Goal: Information Seeking & Learning: Learn about a topic

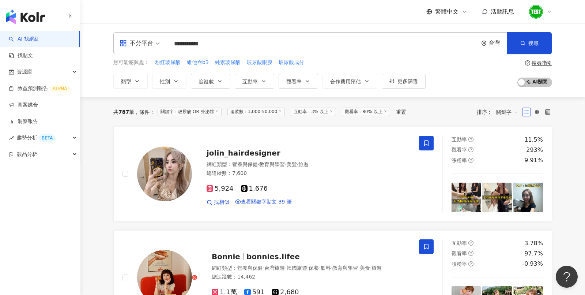
click at [281, 112] on line at bounding box center [280, 111] width 2 height 2
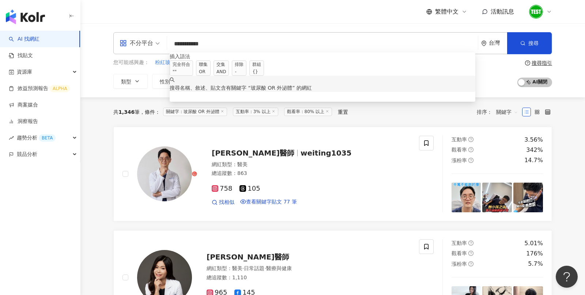
drag, startPoint x: 203, startPoint y: 41, endPoint x: 131, endPoint y: 41, distance: 72.0
click at [131, 41] on div "**********" at bounding box center [332, 43] width 439 height 22
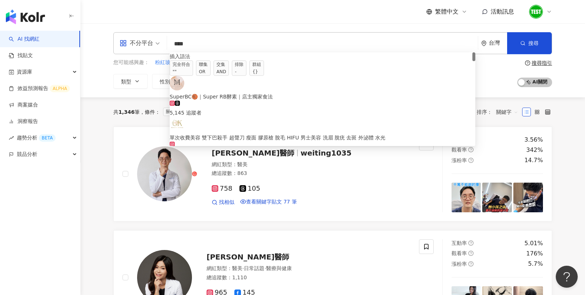
click at [199, 46] on input "***" at bounding box center [322, 44] width 305 height 14
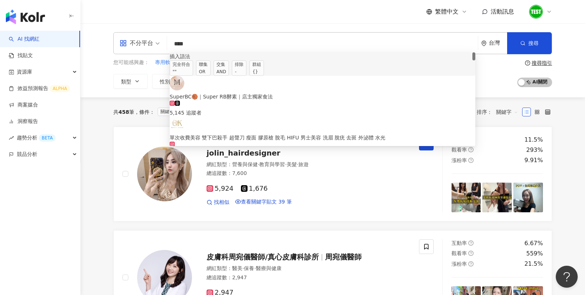
click at [208, 70] on div "OR" at bounding box center [203, 71] width 9 height 7
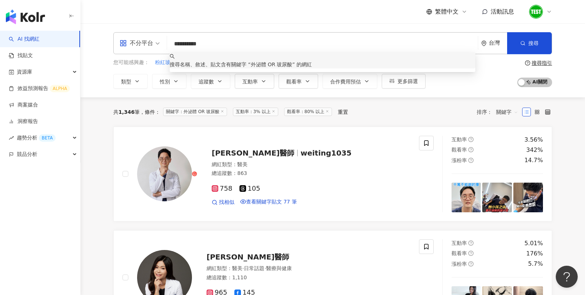
click at [203, 42] on input "**********" at bounding box center [322, 44] width 305 height 14
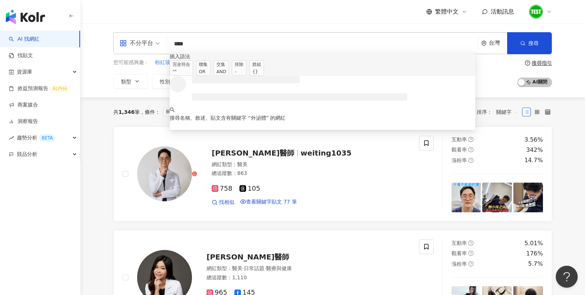
click at [226, 71] on div "AND" at bounding box center [221, 71] width 10 height 7
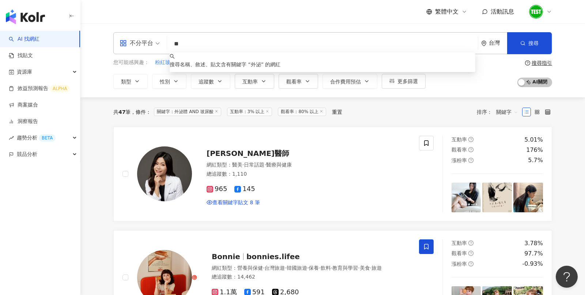
type input "*"
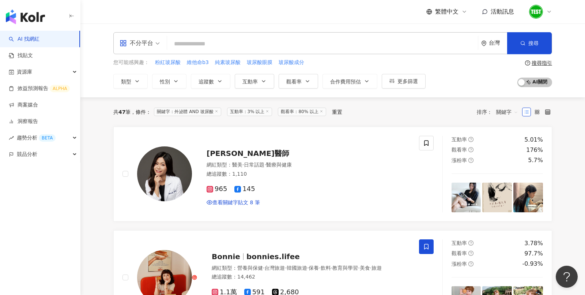
click at [33, 15] on img "button" at bounding box center [25, 17] width 39 height 15
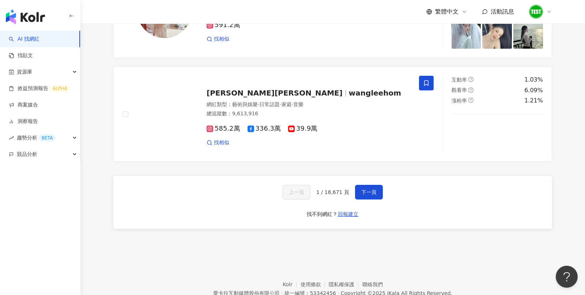
scroll to position [1223, 0]
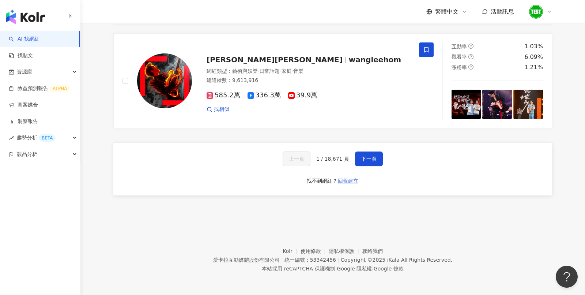
click at [344, 180] on span "回報建立" at bounding box center [348, 181] width 20 height 6
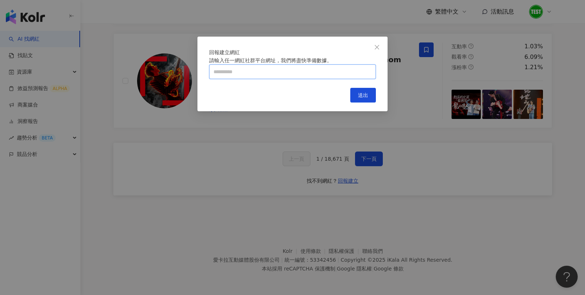
click at [264, 79] on input "text" at bounding box center [292, 71] width 167 height 15
type input "**********"
click at [362, 98] on span "送出" at bounding box center [363, 95] width 10 height 6
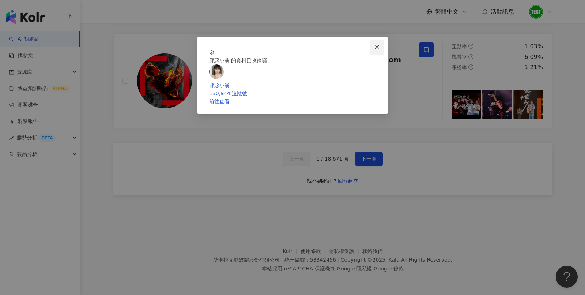
click at [377, 53] on button "Close" at bounding box center [377, 47] width 15 height 15
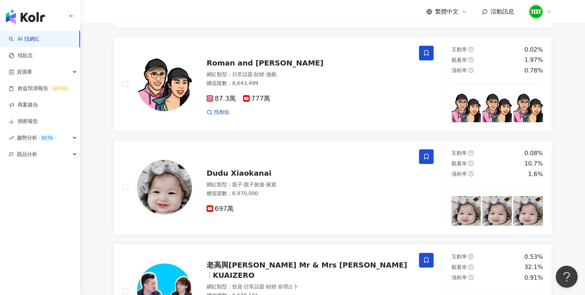
scroll to position [0, 0]
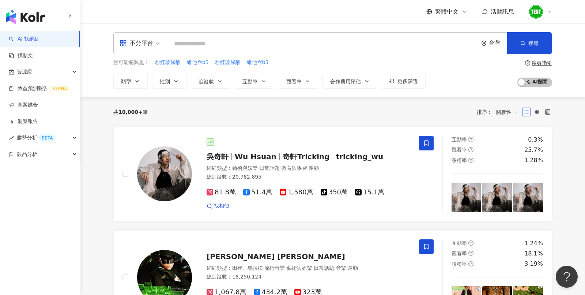
click at [299, 47] on input "search" at bounding box center [322, 44] width 305 height 14
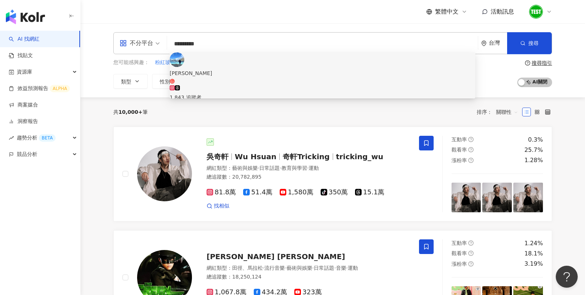
type input "*********"
click at [226, 69] on span "[PERSON_NAME]" at bounding box center [323, 76] width 306 height 15
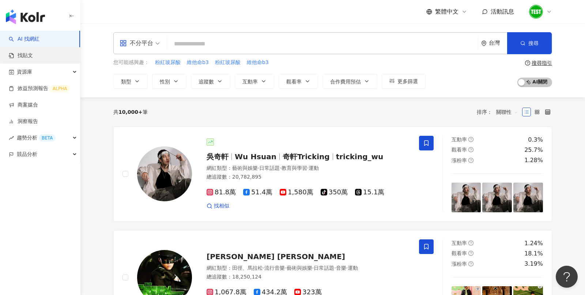
click at [33, 57] on link "找貼文" at bounding box center [21, 55] width 24 height 7
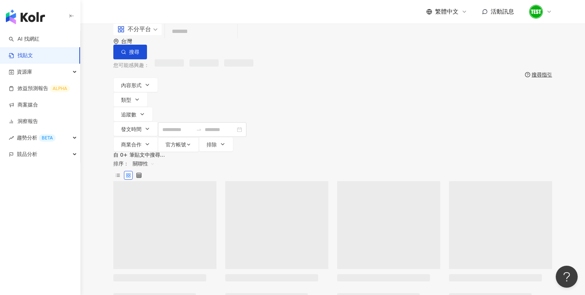
click at [216, 39] on input "search" at bounding box center [201, 32] width 67 height 16
paste input "****"
type input "****"
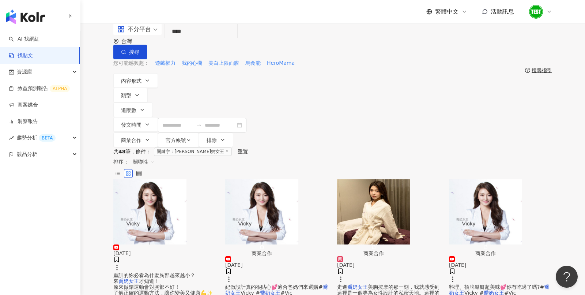
click at [155, 156] on span "關聯性" at bounding box center [144, 162] width 22 height 12
click at [501, 184] on div "發文時間" at bounding box center [508, 187] width 20 height 8
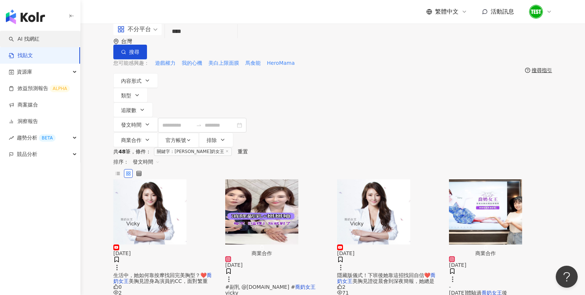
click at [28, 35] on link "AI 找網紅" at bounding box center [24, 38] width 31 height 7
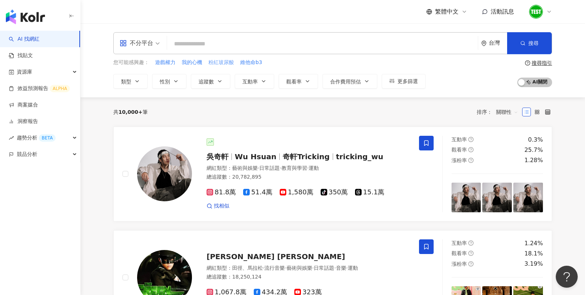
click at [223, 60] on span "粉紅玻尿酸" at bounding box center [221, 62] width 26 height 7
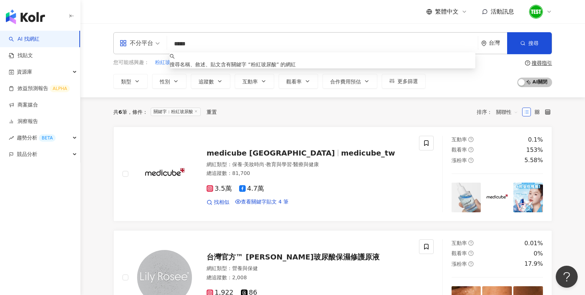
click at [190, 48] on input "*****" at bounding box center [322, 44] width 305 height 14
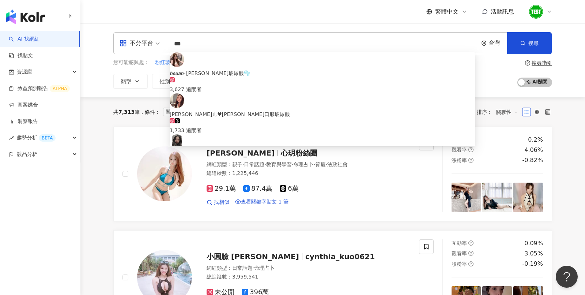
type input "***"
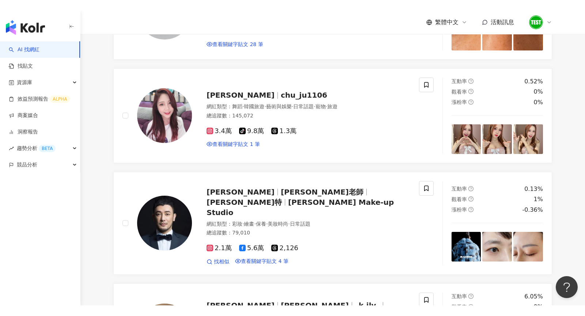
scroll to position [476, 0]
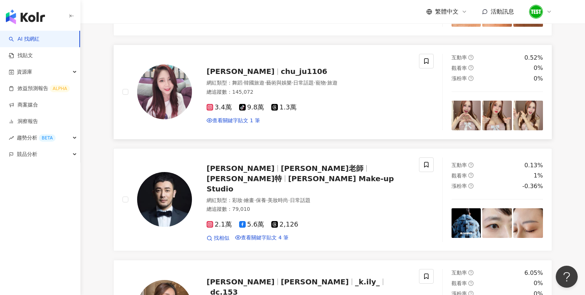
click at [258, 87] on div "網紅類型 ： 舞蹈 · 韓國旅遊 · 藝術與娛樂 · 日常話題 · 寵物 · 旅遊" at bounding box center [309, 82] width 204 height 7
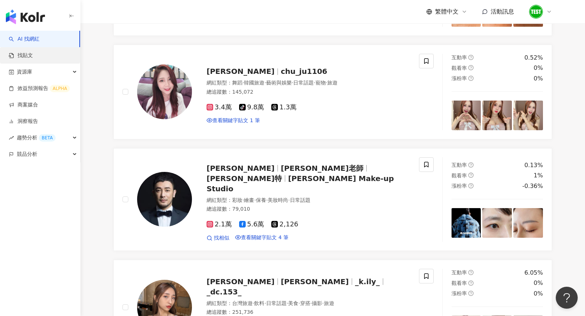
click at [33, 55] on link "找貼文" at bounding box center [21, 55] width 24 height 7
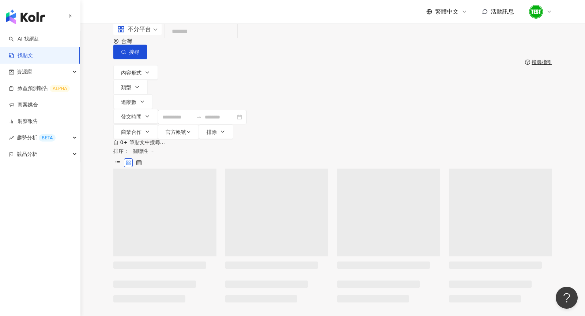
click at [234, 39] on input "search" at bounding box center [201, 32] width 67 height 16
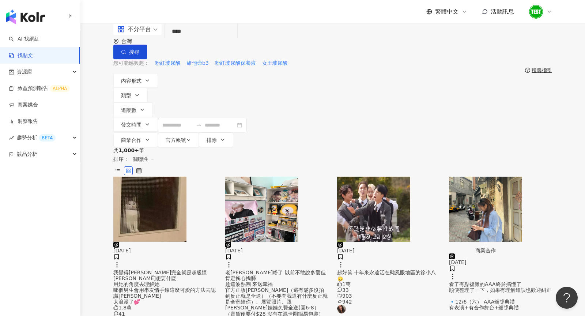
type input "****"
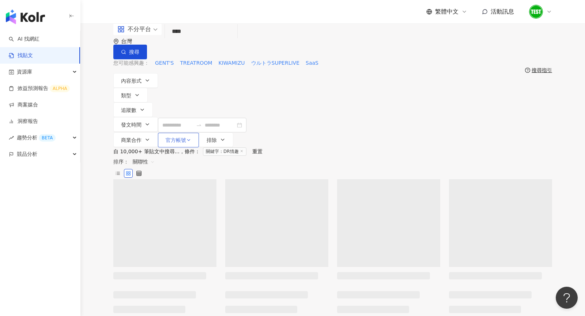
click at [186, 137] on span "官方帳號" at bounding box center [176, 140] width 20 height 6
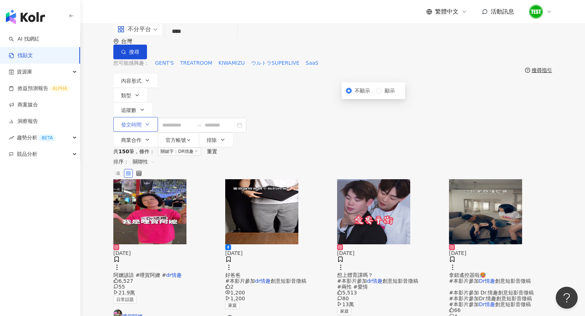
click at [158, 117] on button "發文時間" at bounding box center [135, 124] width 45 height 15
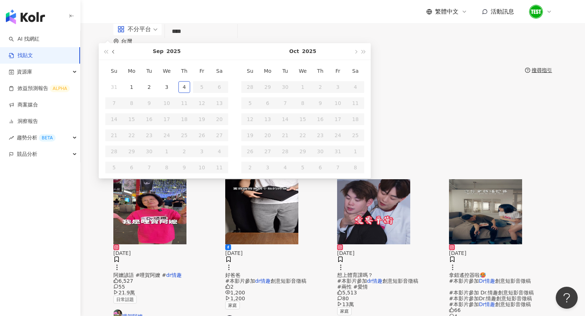
click at [116, 53] on span "button" at bounding box center [114, 52] width 4 height 4
type input "**********"
click at [211, 95] on td "1" at bounding box center [202, 87] width 18 height 16
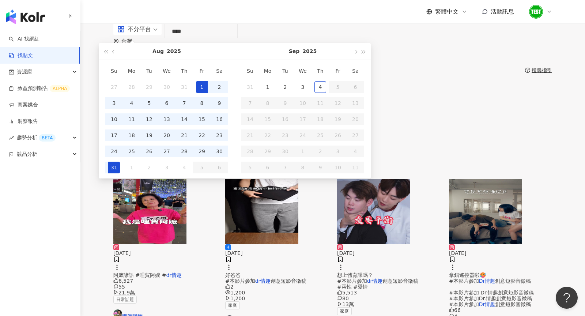
type input "**********"
click at [326, 93] on div "4" at bounding box center [320, 87] width 12 height 12
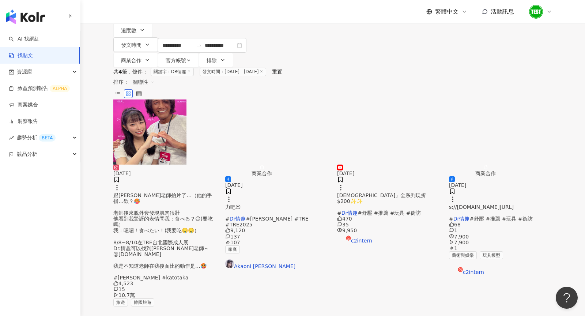
scroll to position [82, 0]
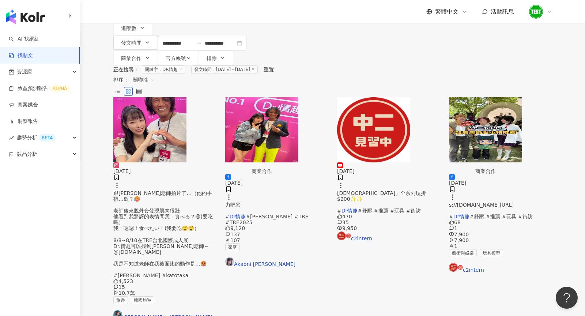
click at [392, 190] on div "性徒會長」全系列現折 $200✨✨ # Dr情趣 #舒壓 #推薦 #玩具 #街訪" at bounding box center [388, 201] width 103 height 23
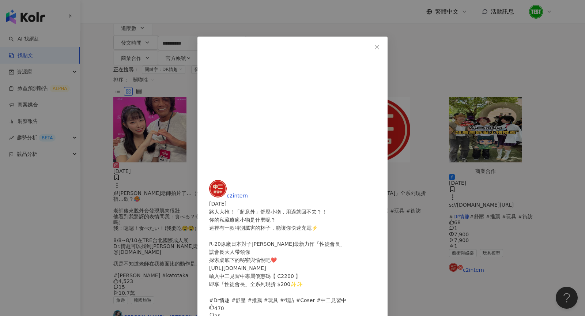
scroll to position [35, 0]
click at [384, 46] on span "Close" at bounding box center [377, 47] width 15 height 6
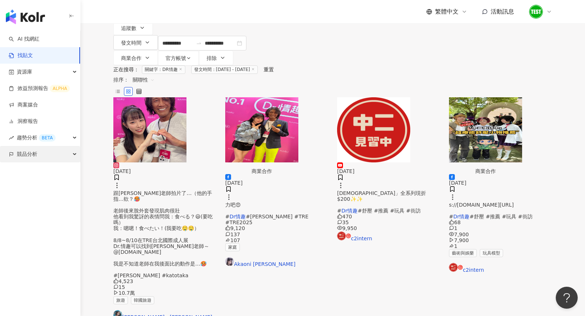
click at [62, 155] on div "競品分析" at bounding box center [40, 154] width 80 height 16
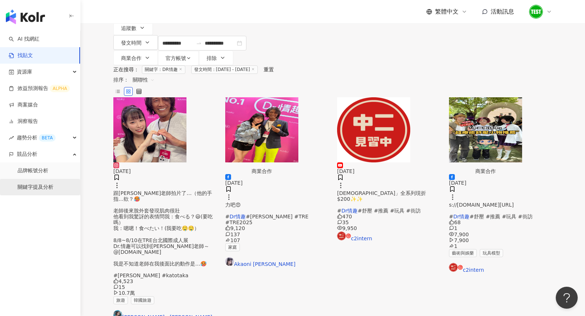
click at [43, 188] on link "關鍵字提及分析" at bounding box center [36, 187] width 36 height 7
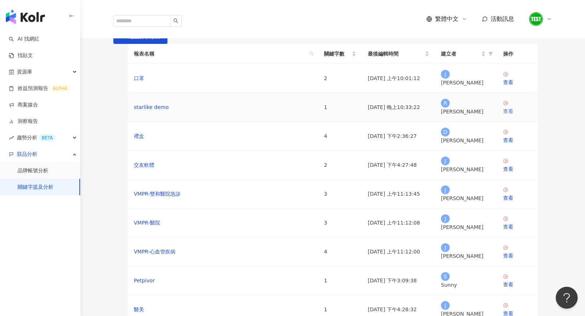
click at [513, 115] on div "查看" at bounding box center [517, 111] width 29 height 8
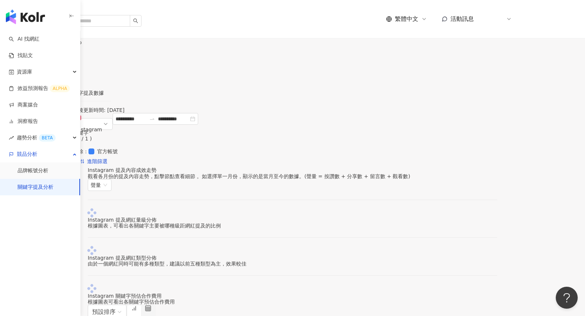
click at [41, 60] on span "設定關鍵字" at bounding box center [29, 63] width 26 height 6
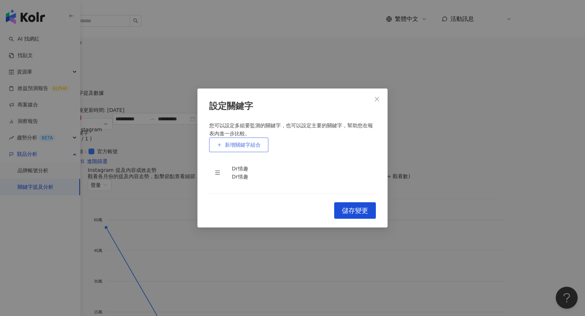
click at [264, 137] on button "新增關鍵字組合" at bounding box center [238, 144] width 59 height 15
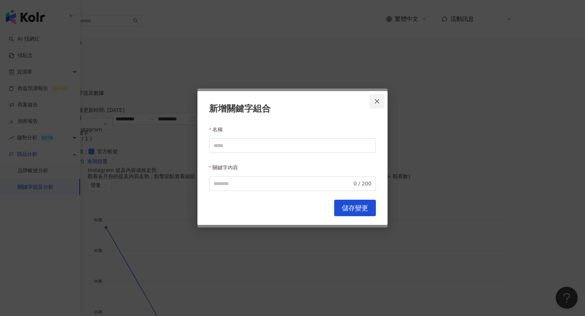
click at [378, 102] on icon "close" at bounding box center [377, 101] width 6 height 6
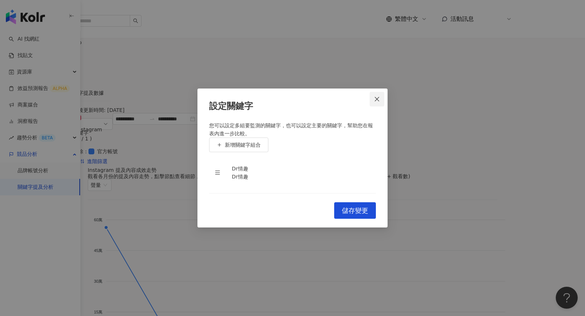
click at [378, 96] on icon "close" at bounding box center [377, 99] width 6 height 6
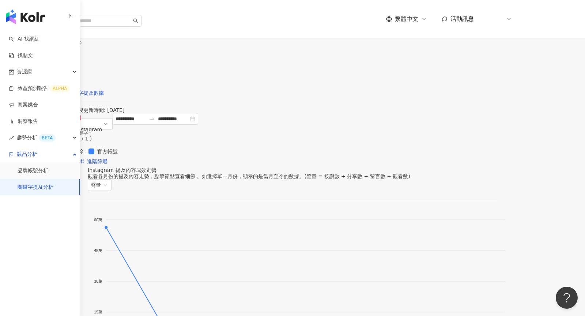
click at [104, 89] on div "關鍵字提及數據" at bounding box center [86, 93] width 36 height 8
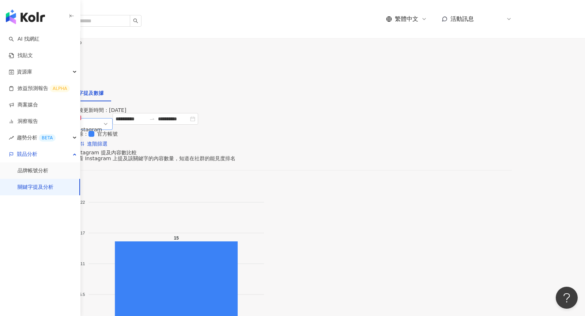
click at [110, 115] on span "Instagram" at bounding box center [93, 124] width 34 height 22
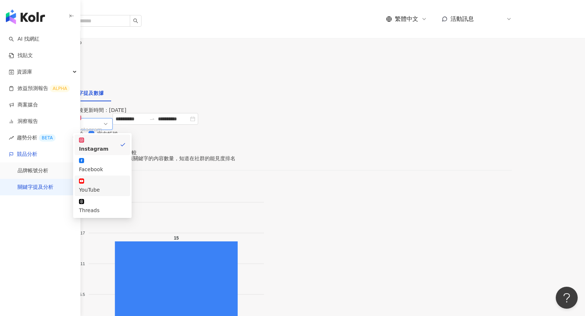
click at [126, 186] on div "YouTube" at bounding box center [102, 190] width 47 height 8
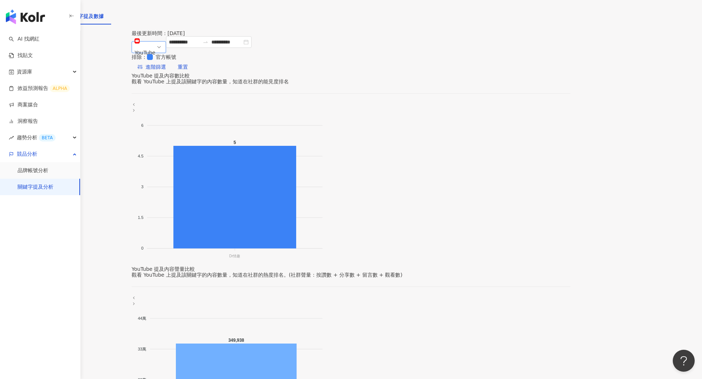
scroll to position [82, 0]
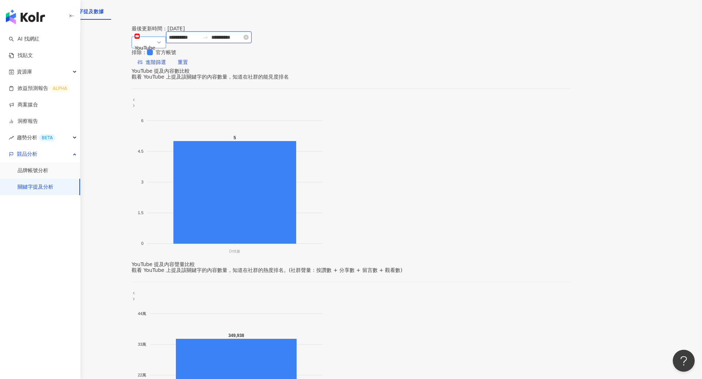
click at [200, 37] on input "**********" at bounding box center [184, 37] width 31 height 8
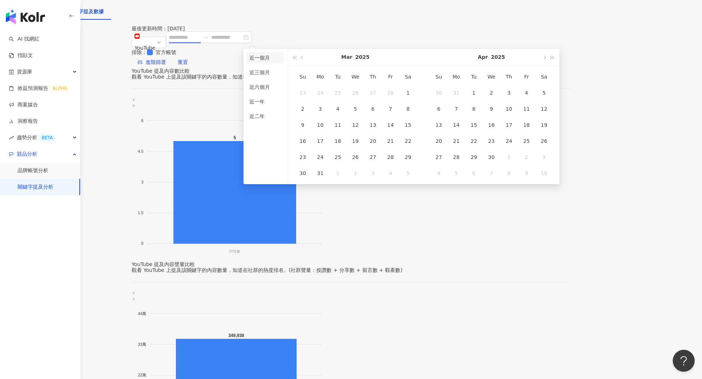
click at [260, 58] on li "近一個月" at bounding box center [265, 58] width 38 height 12
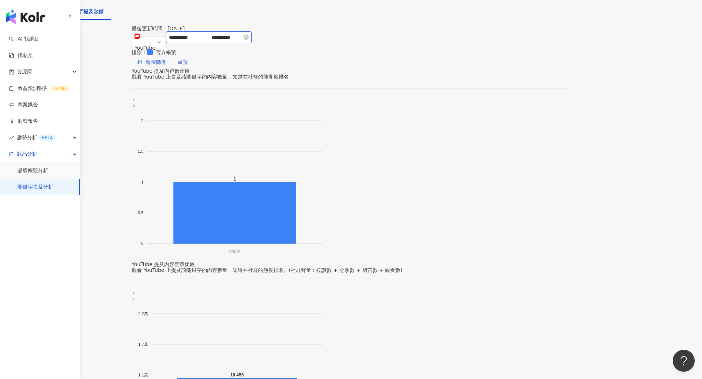
click at [200, 36] on input "**********" at bounding box center [184, 37] width 31 height 8
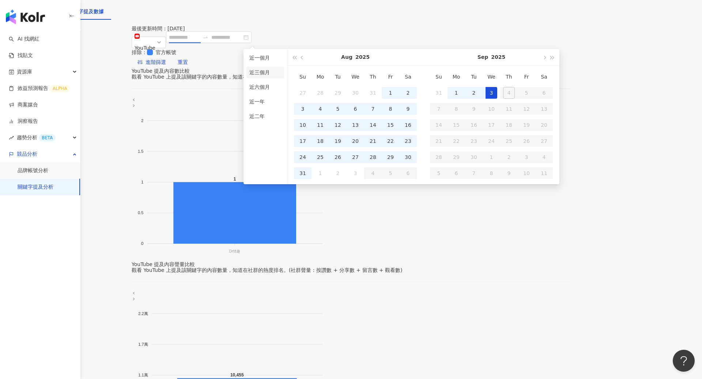
click at [269, 71] on li "近三個月" at bounding box center [265, 73] width 38 height 12
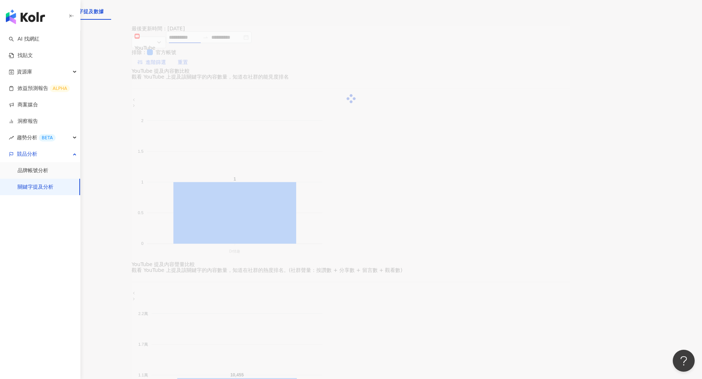
type input "**********"
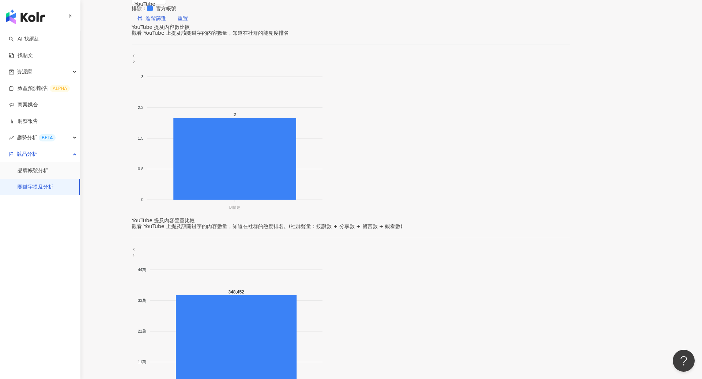
scroll to position [131, 0]
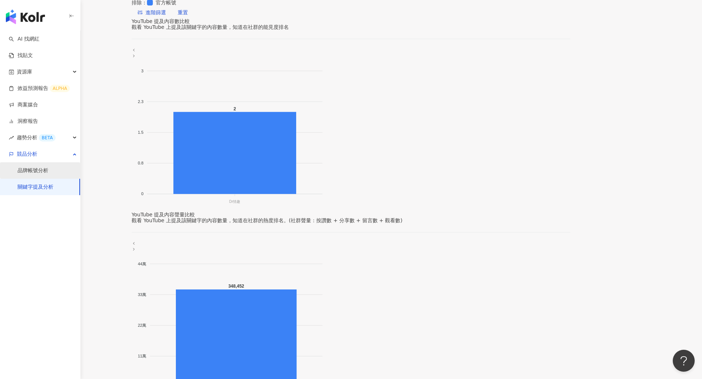
click at [43, 173] on link "品牌帳號分析" at bounding box center [33, 170] width 31 height 7
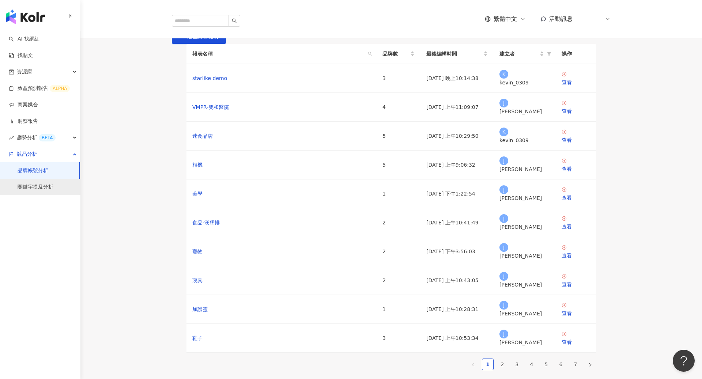
click at [46, 189] on link "關鍵字提及分析" at bounding box center [36, 187] width 36 height 7
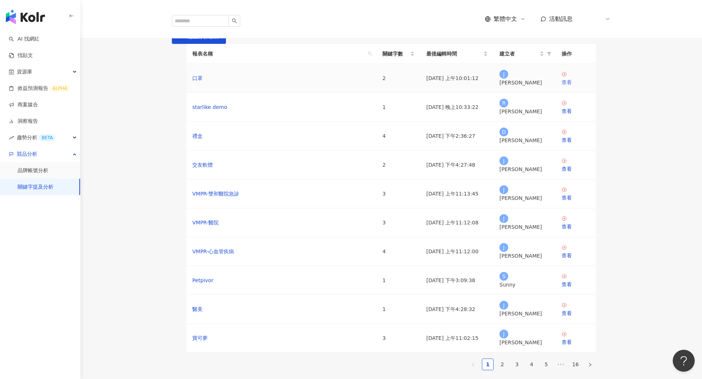
click at [574, 86] on div "查看" at bounding box center [576, 82] width 29 height 8
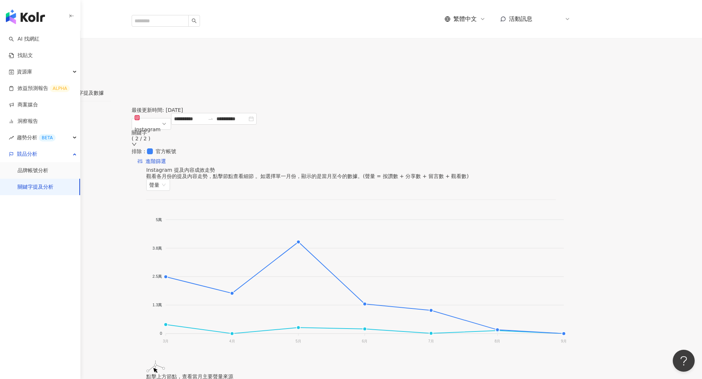
click at [41, 60] on span "設定關鍵字" at bounding box center [29, 63] width 26 height 6
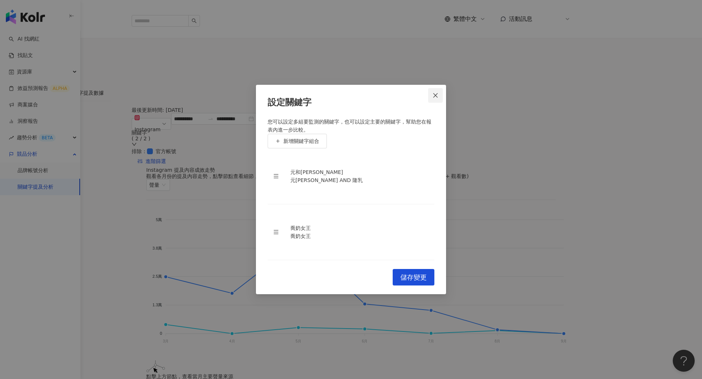
click at [439, 98] on button "Close" at bounding box center [435, 95] width 15 height 15
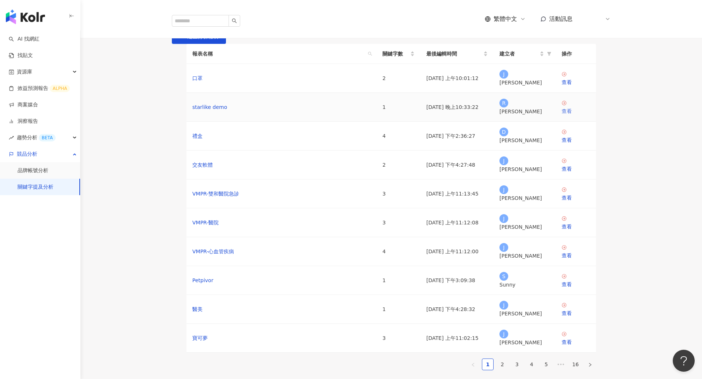
click at [573, 115] on div "查看" at bounding box center [576, 111] width 29 height 8
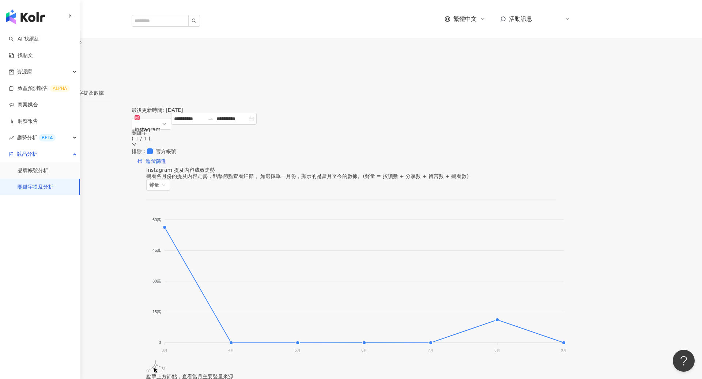
click at [41, 60] on span "設定關鍵字" at bounding box center [29, 63] width 26 height 6
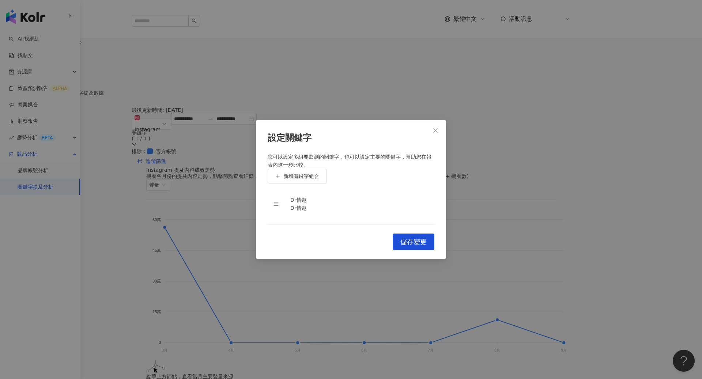
click at [270, 155] on div "您可以設定多組要監測的關鍵字，也可以設定主要的關鍵字，幫助您在報表內進一步比較。 新增關鍵字組合 Dr情趣 Dr情趣 To pick up a draggab…" at bounding box center [351, 189] width 167 height 72
click at [295, 169] on button "新增關鍵字組合" at bounding box center [297, 176] width 59 height 15
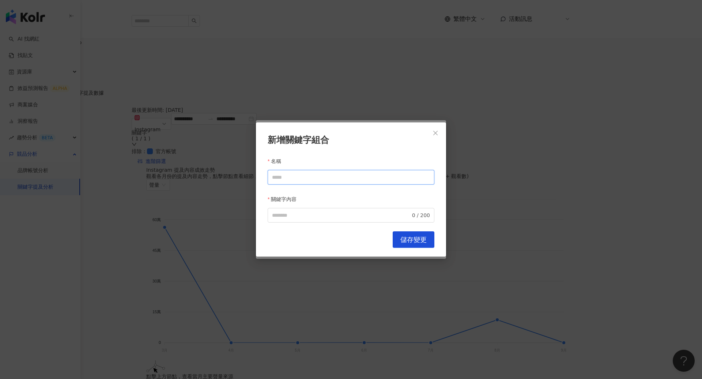
click at [287, 176] on input "名稱" at bounding box center [351, 177] width 167 height 15
click at [289, 213] on input "關鍵字內容" at bounding box center [341, 215] width 139 height 8
type input "****"
click at [440, 135] on span "Close" at bounding box center [435, 133] width 15 height 6
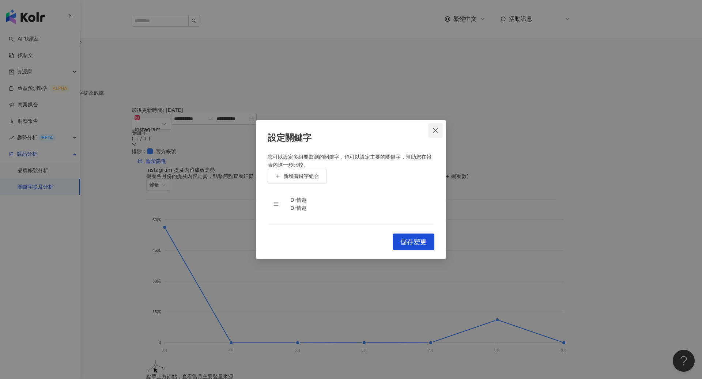
click at [439, 123] on button "Close" at bounding box center [435, 130] width 15 height 15
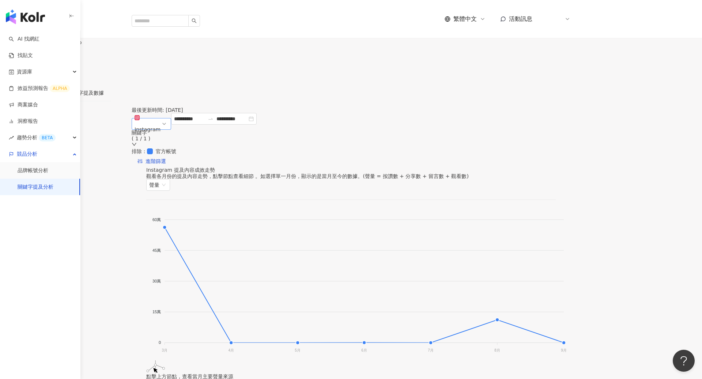
click at [168, 117] on span "Instagram" at bounding box center [152, 124] width 34 height 22
click at [440, 62] on div "關鍵字提及分析 starlike demo starlike demo 設定關鍵字" at bounding box center [351, 61] width 702 height 46
click at [49, 58] on button "設定關鍵字" at bounding box center [24, 62] width 49 height 15
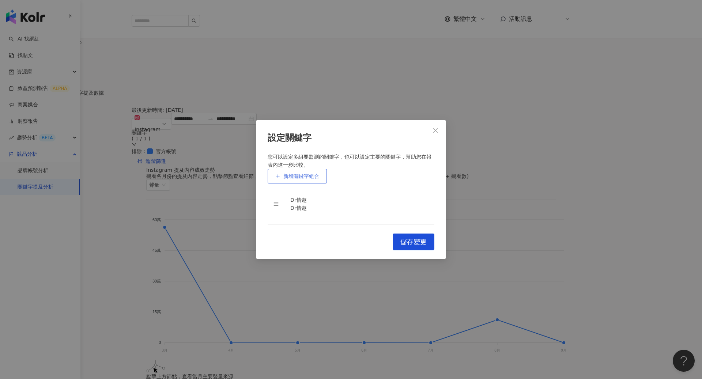
click at [304, 173] on span "新增關鍵字組合" at bounding box center [301, 176] width 36 height 6
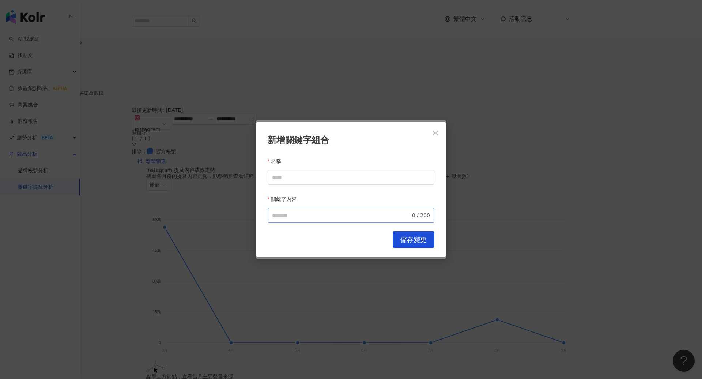
click at [311, 208] on span "0 / 200" at bounding box center [351, 215] width 167 height 15
click at [434, 136] on icon "close" at bounding box center [436, 133] width 6 height 6
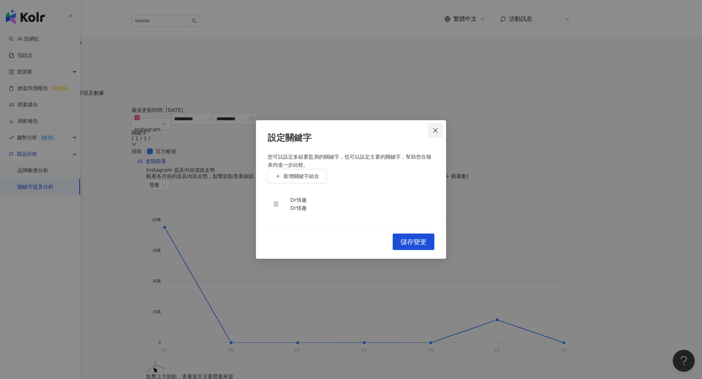
click at [433, 128] on icon "close" at bounding box center [436, 131] width 6 height 6
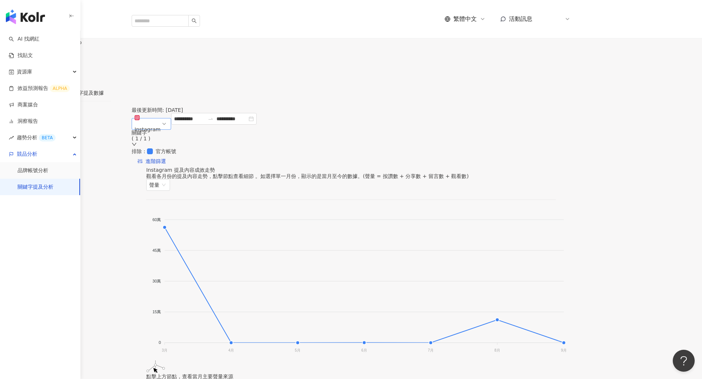
click at [168, 122] on span "Instagram" at bounding box center [152, 124] width 34 height 22
click at [184, 186] on div "YouTube" at bounding box center [160, 190] width 47 height 8
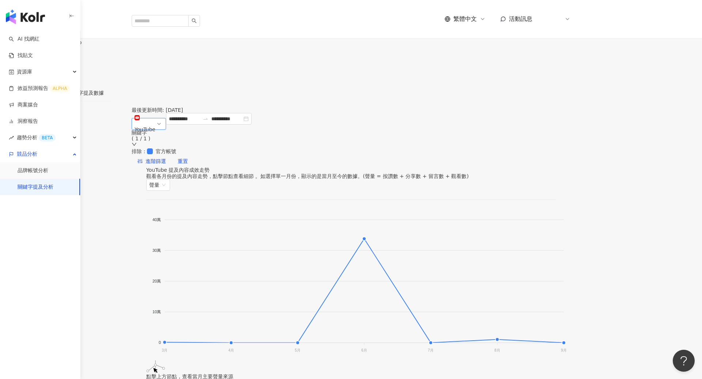
scroll to position [37, 0]
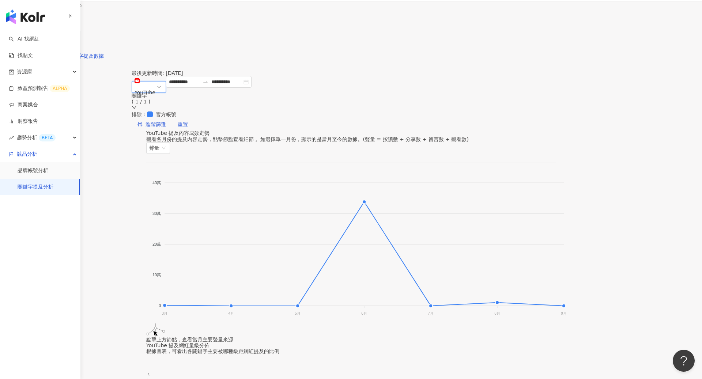
click at [104, 52] on div "關鍵字提及數據" at bounding box center [86, 56] width 36 height 8
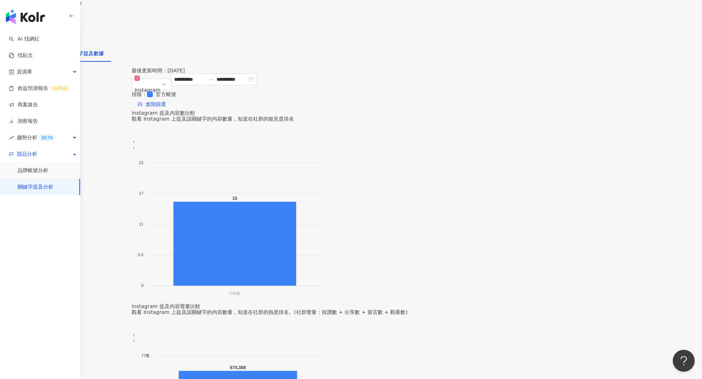
scroll to position [45, 0]
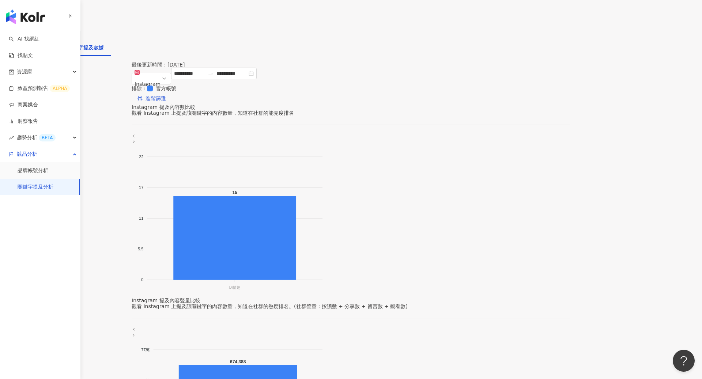
click at [53, 189] on link "關鍵字提及分析" at bounding box center [36, 187] width 36 height 7
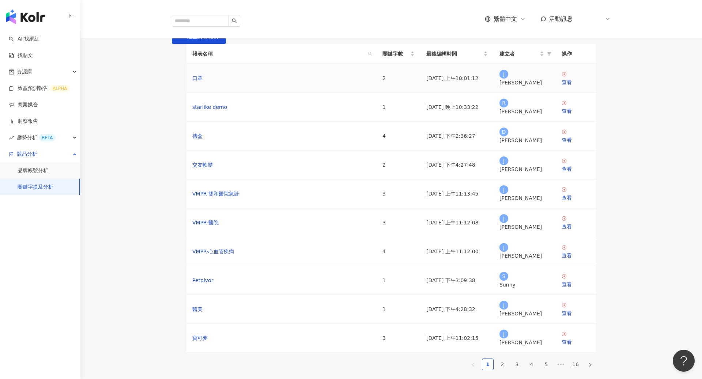
click at [230, 82] on div "口罩" at bounding box center [281, 78] width 178 height 8
click at [201, 82] on link "口罩" at bounding box center [197, 78] width 10 height 8
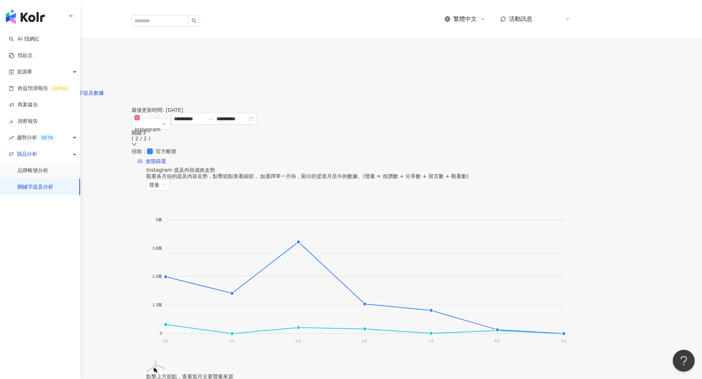
click at [104, 89] on div "關鍵字提及數據" at bounding box center [86, 93] width 36 height 8
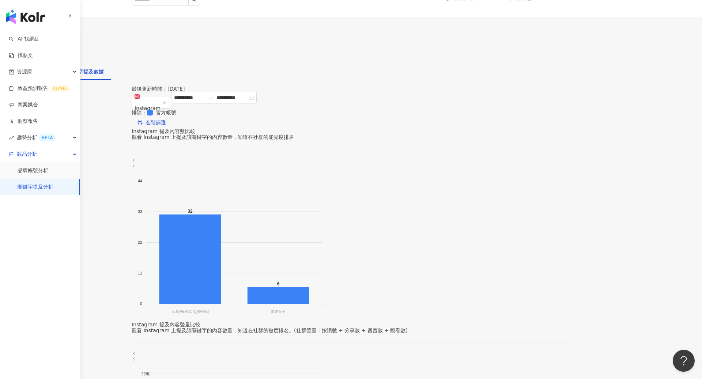
scroll to position [16, 0]
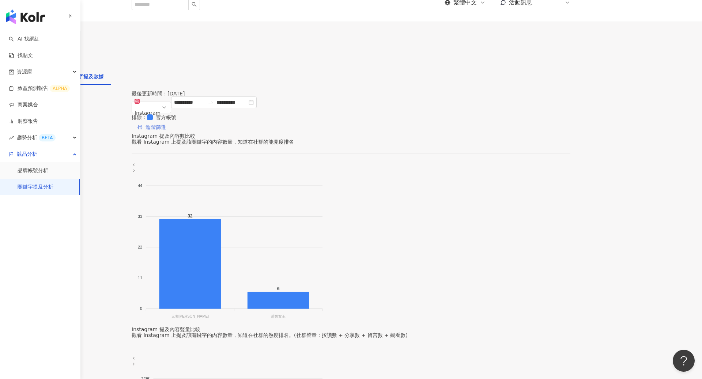
click at [166, 122] on span "進階篩選" at bounding box center [156, 128] width 20 height 12
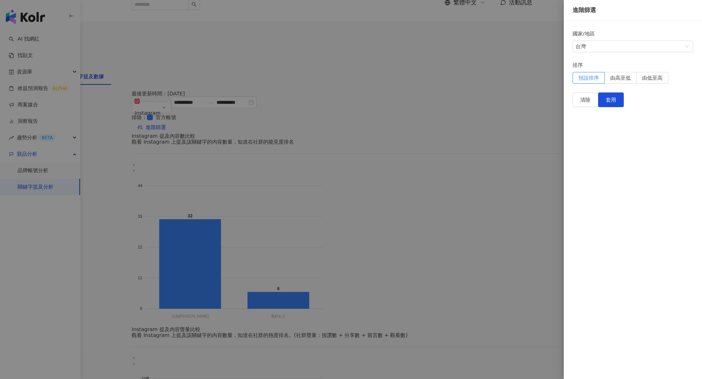
click at [431, 83] on div at bounding box center [351, 189] width 702 height 379
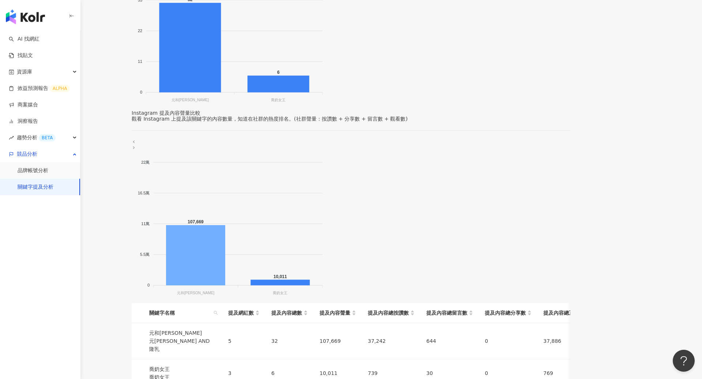
scroll to position [245, 0]
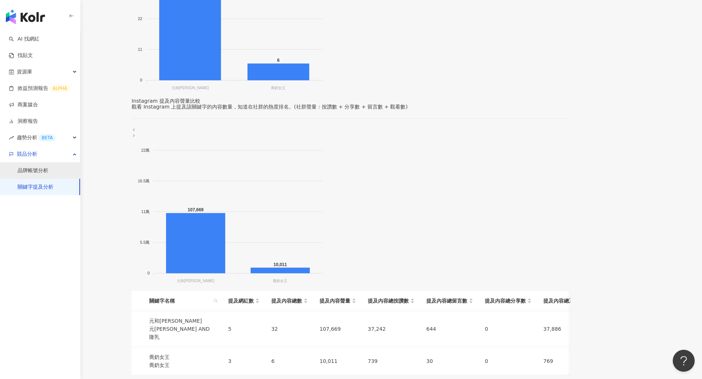
click at [48, 174] on link "品牌帳號分析" at bounding box center [33, 170] width 31 height 7
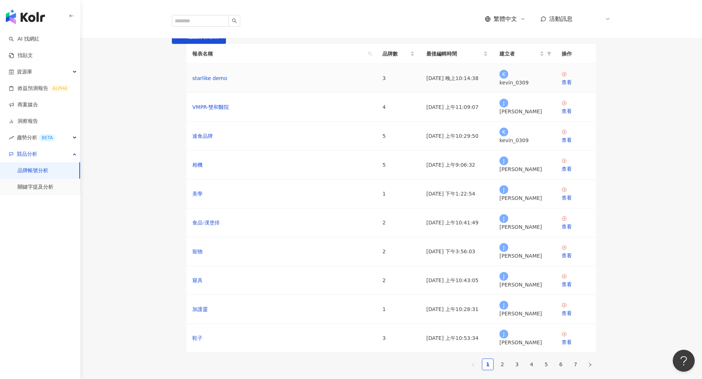
click at [242, 82] on div "starlike demo" at bounding box center [281, 78] width 178 height 8
click at [568, 86] on div "查看" at bounding box center [576, 82] width 29 height 8
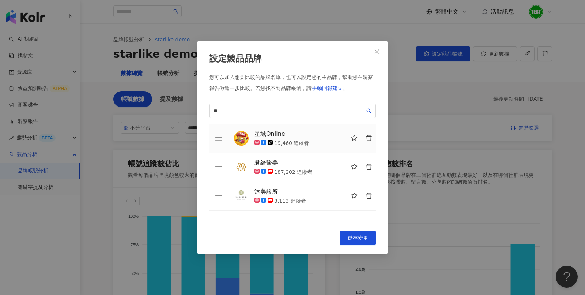
click at [369, 141] on icon "delete" at bounding box center [369, 138] width 7 height 7
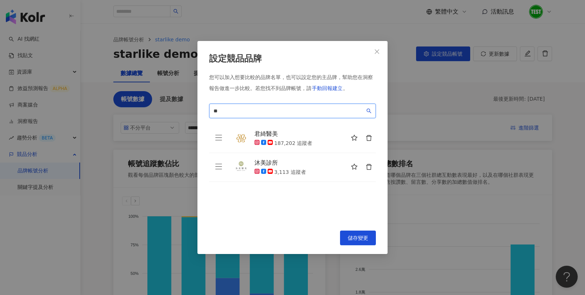
click at [272, 110] on input "**" at bounding box center [289, 111] width 151 height 8
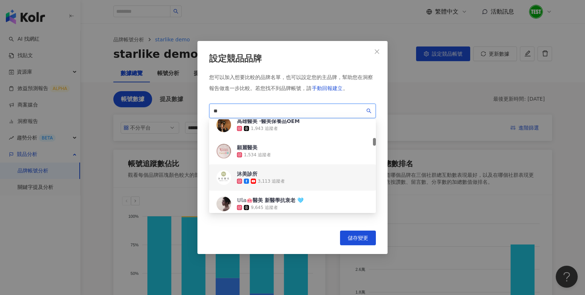
type input "*"
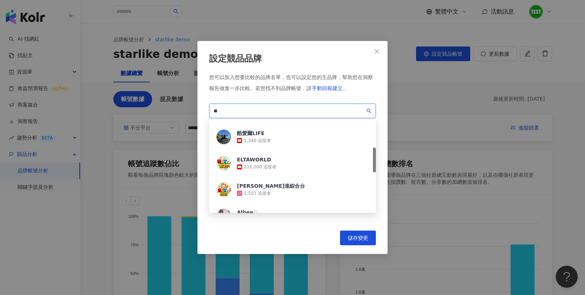
scroll to position [99, 0]
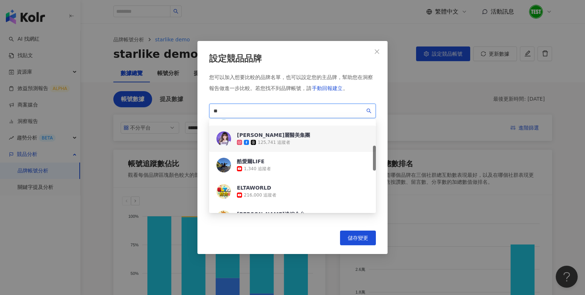
click at [279, 145] on div "125,741 追蹤者" at bounding box center [274, 142] width 33 height 6
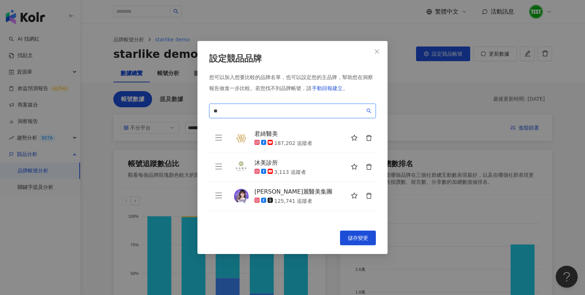
click at [249, 113] on input "**" at bounding box center [289, 111] width 151 height 8
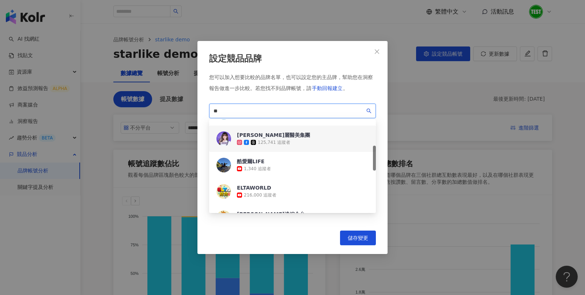
type input "*"
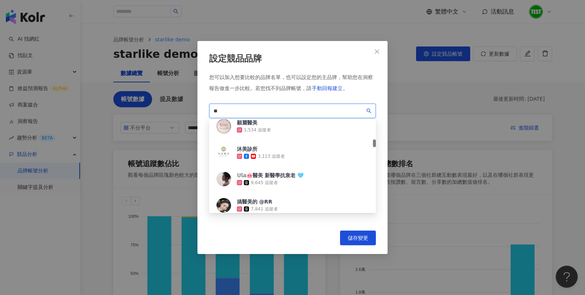
scroll to position [260, 0]
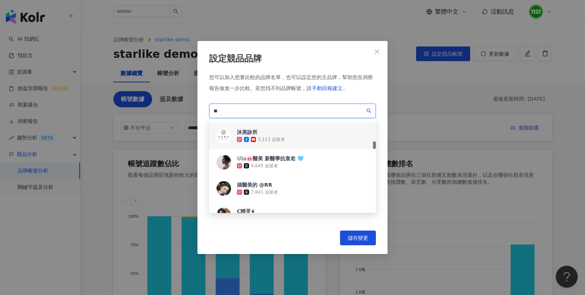
type input "*"
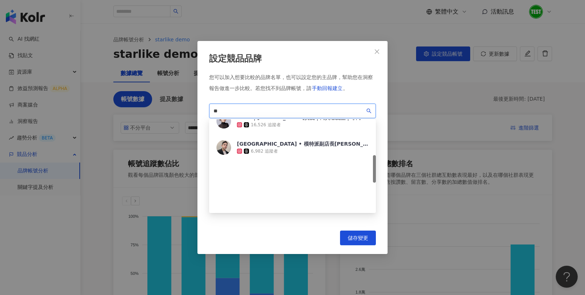
scroll to position [0, 0]
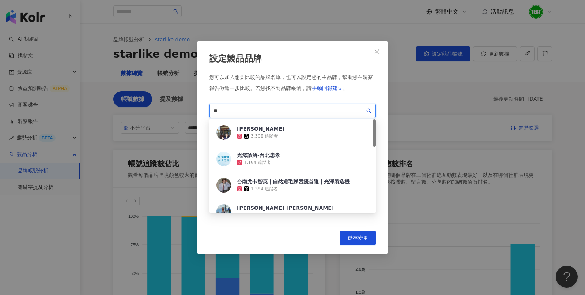
type input "*"
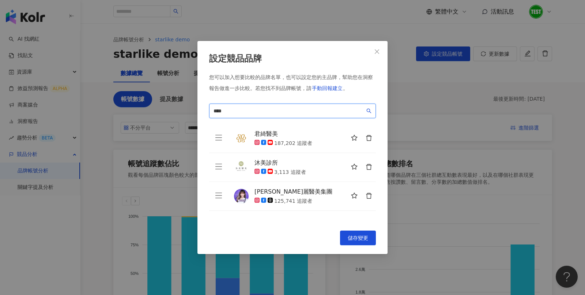
click at [293, 114] on input "****" at bounding box center [289, 111] width 151 height 8
click at [251, 112] on input "****" at bounding box center [289, 111] width 151 height 8
type input "*"
paste input "**********"
type input "**********"
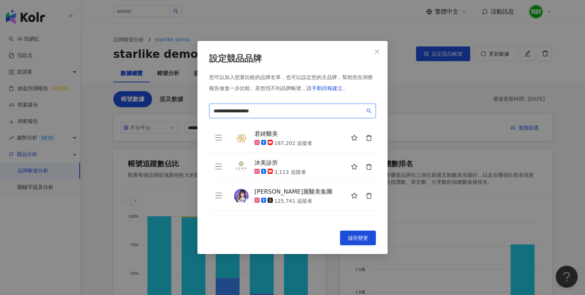
drag, startPoint x: 284, startPoint y: 107, endPoint x: 202, endPoint y: 107, distance: 82.3
click at [202, 107] on div "**********" at bounding box center [292, 147] width 190 height 213
click at [336, 89] on span "手動回報建立" at bounding box center [327, 88] width 31 height 6
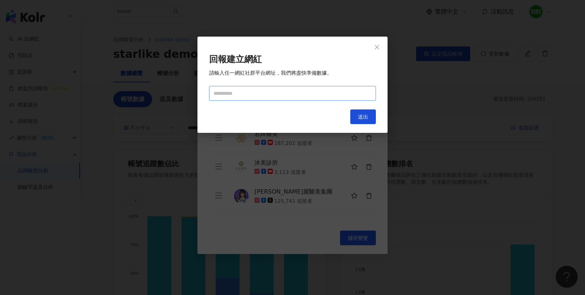
click at [334, 90] on input "text" at bounding box center [292, 93] width 167 height 15
click at [280, 94] on input "text" at bounding box center [292, 93] width 167 height 15
paste input "**********"
type input "**********"
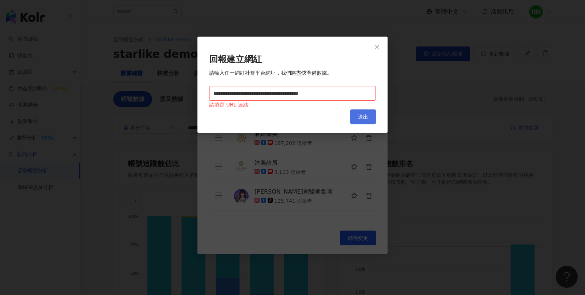
click at [362, 115] on span "送出" at bounding box center [363, 117] width 10 height 6
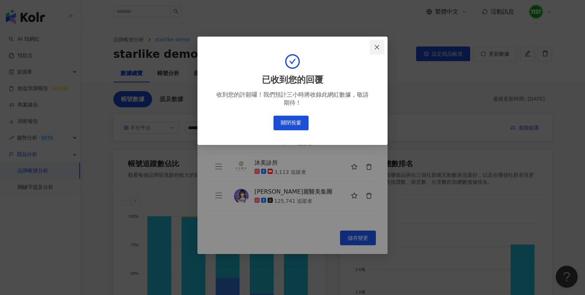
click at [378, 48] on icon "close" at bounding box center [377, 47] width 4 height 4
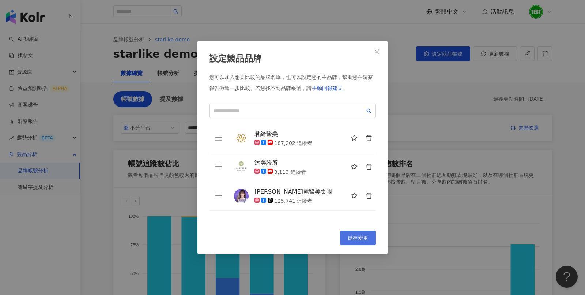
click at [365, 236] on span "儲存變更" at bounding box center [358, 238] width 20 height 6
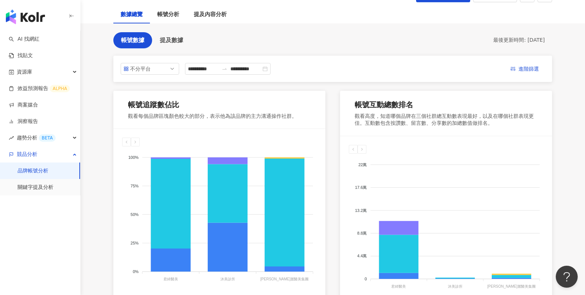
scroll to position [37, 0]
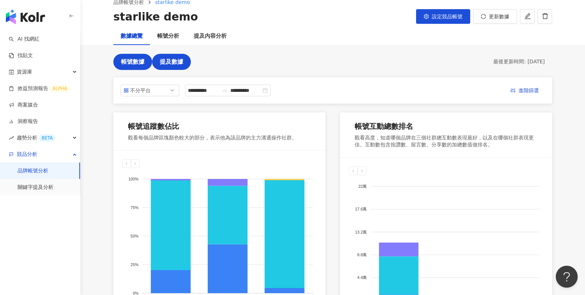
click at [176, 63] on span "提及數據" at bounding box center [171, 62] width 23 height 7
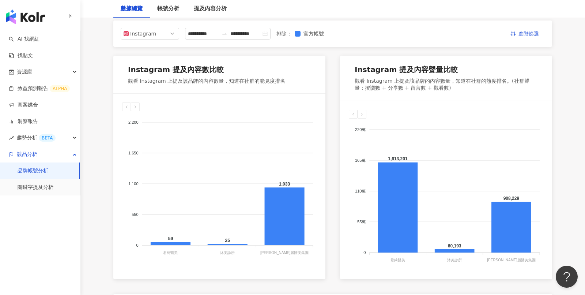
scroll to position [80, 0]
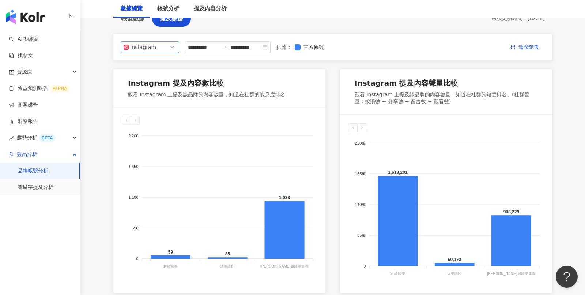
click at [170, 48] on span "Instagram" at bounding box center [150, 47] width 53 height 11
click at [158, 75] on div "Facebook" at bounding box center [150, 76] width 47 height 8
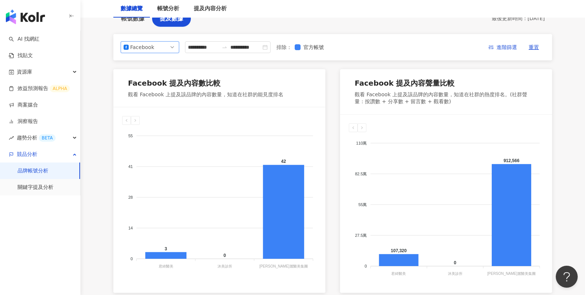
click at [163, 45] on span "Facebook" at bounding box center [150, 47] width 53 height 11
click at [156, 65] on div "Instagram" at bounding box center [145, 64] width 24 height 8
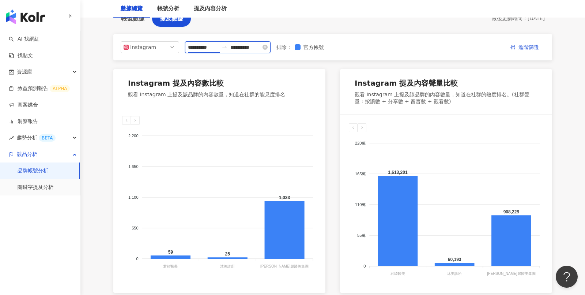
click at [208, 49] on input "**********" at bounding box center [203, 47] width 31 height 8
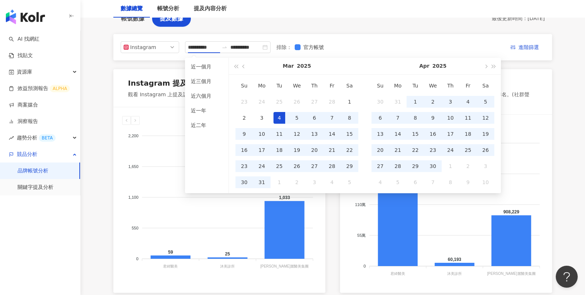
click at [101, 107] on div "**********" at bounding box center [333, 243] width 468 height 464
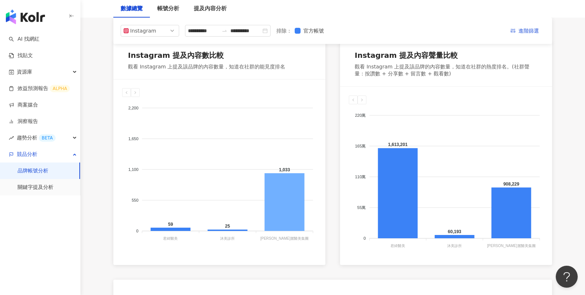
scroll to position [49, 0]
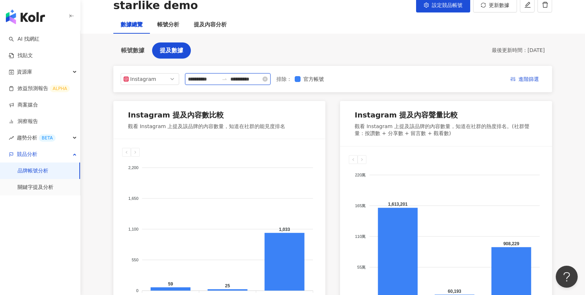
click at [217, 78] on input "**********" at bounding box center [203, 79] width 31 height 8
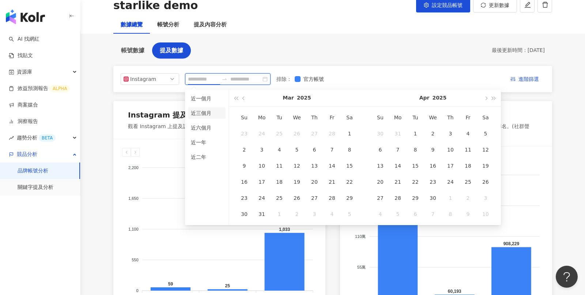
type input "**********"
click at [203, 113] on li "近三個月" at bounding box center [207, 113] width 38 height 12
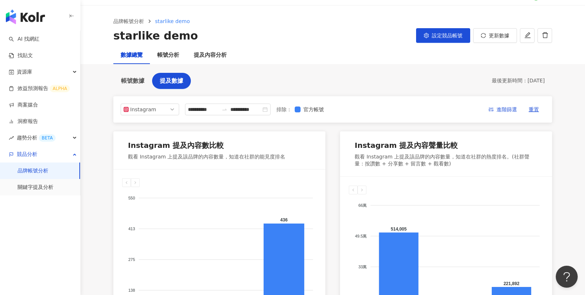
scroll to position [17, 0]
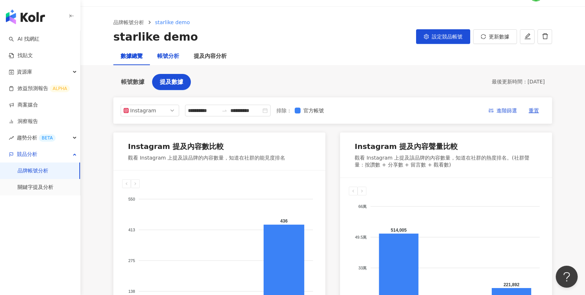
click at [177, 59] on div "帳號分析" at bounding box center [168, 56] width 22 height 9
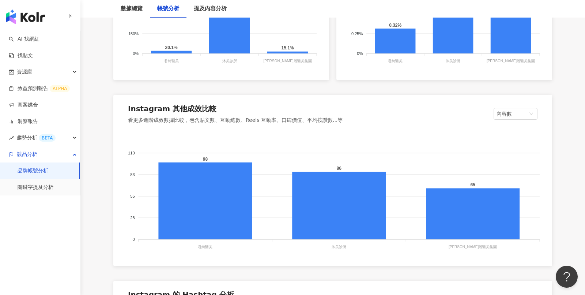
scroll to position [626, 0]
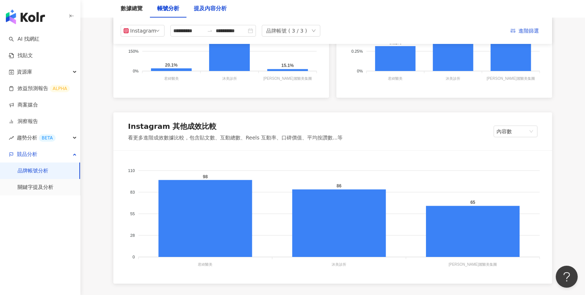
click at [208, 7] on div "提及內容分析" at bounding box center [210, 8] width 33 height 9
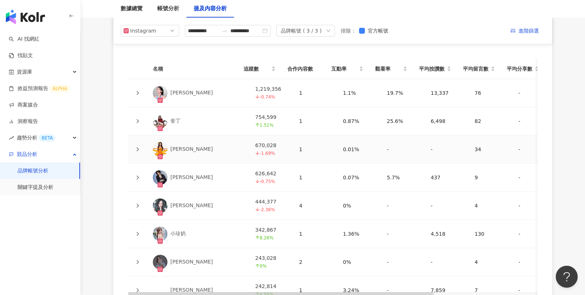
scroll to position [1588, 0]
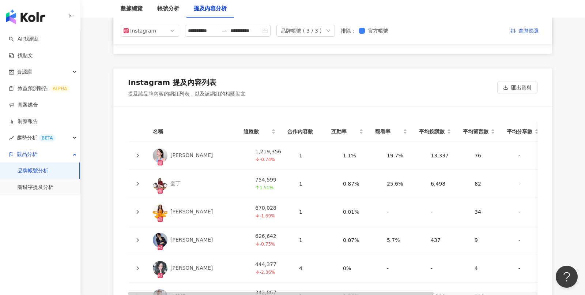
click at [135, 151] on div at bounding box center [137, 155] width 7 height 8
click at [139, 153] on icon at bounding box center [137, 155] width 4 height 4
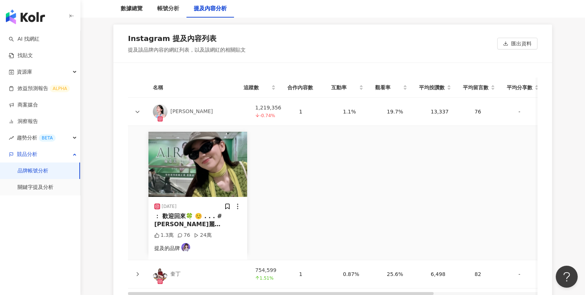
scroll to position [1611, 0]
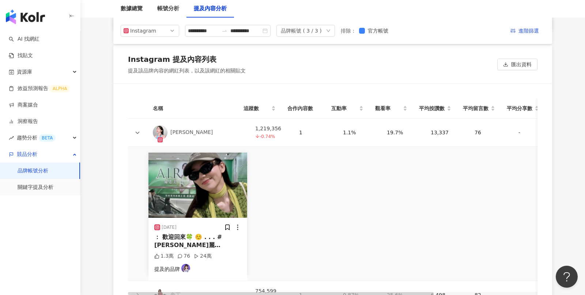
click at [136, 130] on icon at bounding box center [137, 132] width 4 height 4
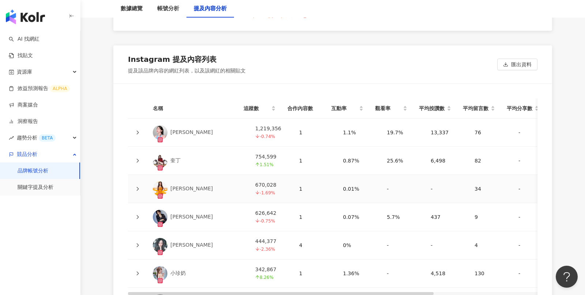
scroll to position [1674, 0]
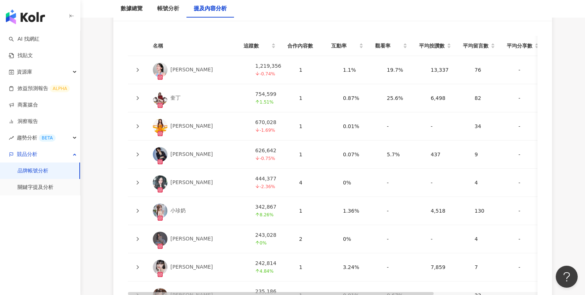
click at [139, 152] on icon at bounding box center [137, 154] width 4 height 4
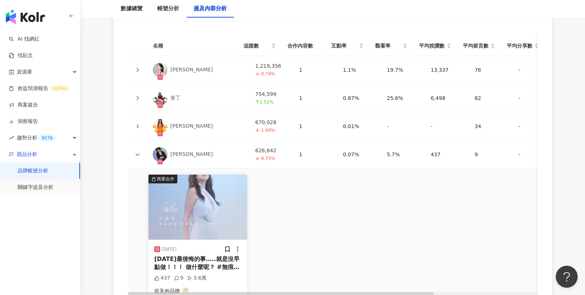
scroll to position [1713, 0]
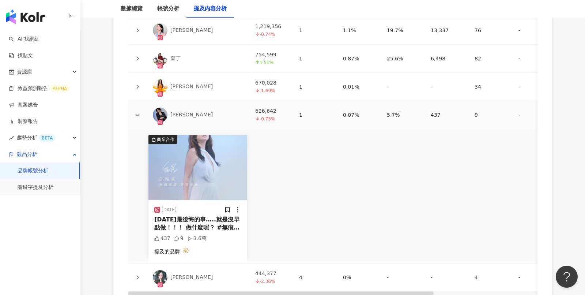
click at [138, 114] on icon at bounding box center [138, 115] width 4 height 2
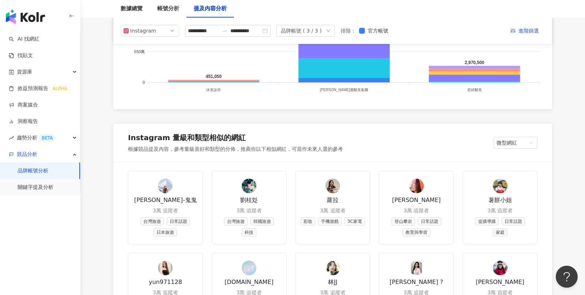
scroll to position [732, 0]
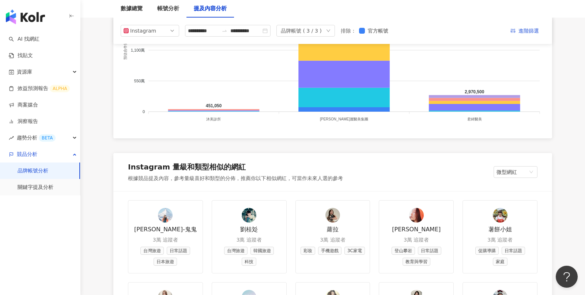
click at [328, 33] on div "品牌帳號 ( 3 / 3 )" at bounding box center [305, 31] width 59 height 12
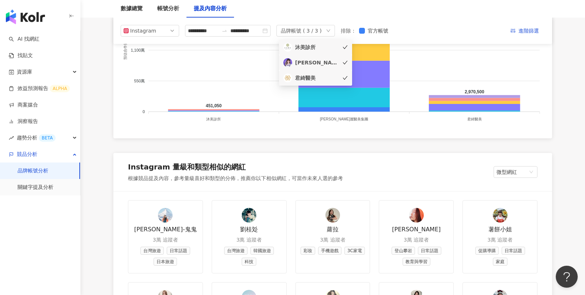
click at [320, 49] on div "沐美診所" at bounding box center [317, 47] width 44 height 8
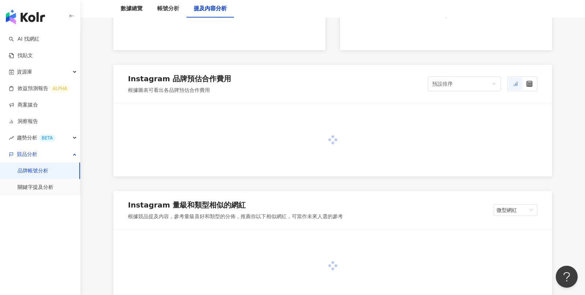
scroll to position [732, 0]
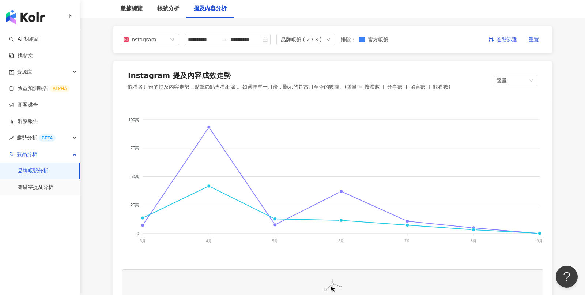
scroll to position [0, 0]
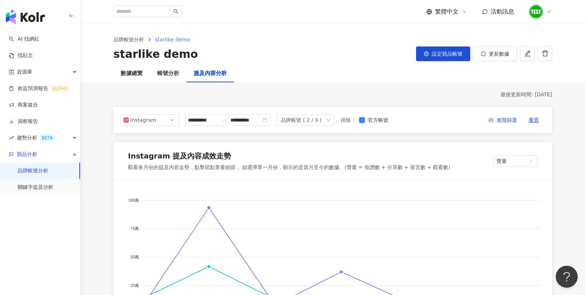
click at [327, 120] on div "品牌帳號 ( 2 / 3 )" at bounding box center [305, 120] width 59 height 12
click at [319, 165] on div "君綺醫美" at bounding box center [317, 167] width 44 height 8
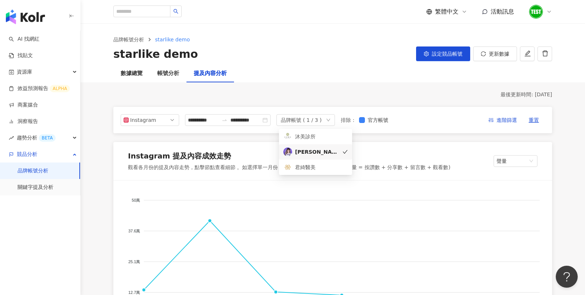
click at [419, 133] on div "**********" at bounding box center [332, 120] width 439 height 26
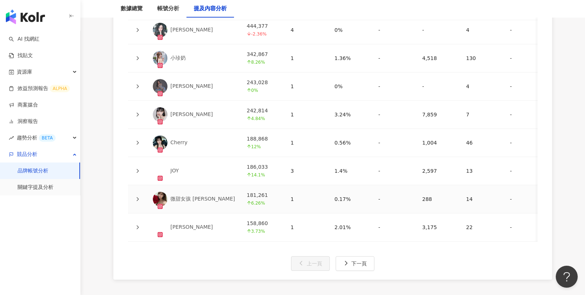
scroll to position [1783, 0]
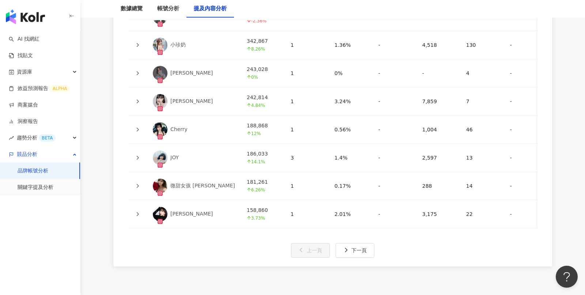
click at [138, 184] on icon at bounding box center [137, 186] width 4 height 4
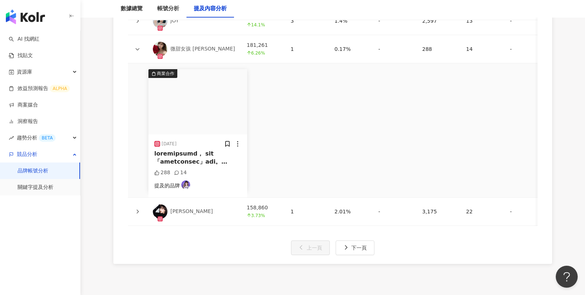
scroll to position [1923, 0]
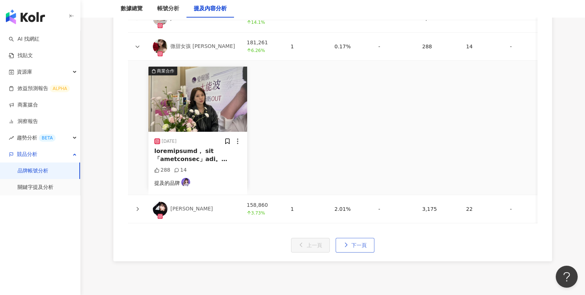
click at [359, 238] on button "下一頁" at bounding box center [355, 245] width 39 height 15
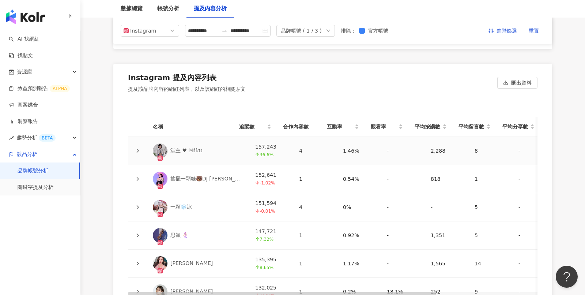
scroll to position [1588, 0]
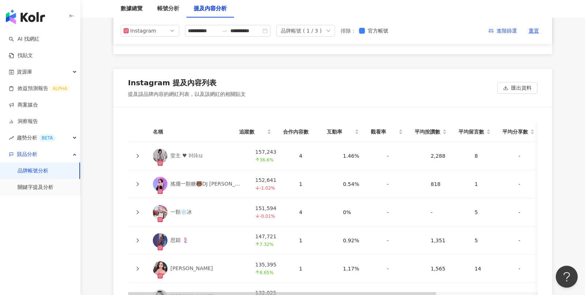
click at [139, 154] on icon at bounding box center [137, 156] width 4 height 4
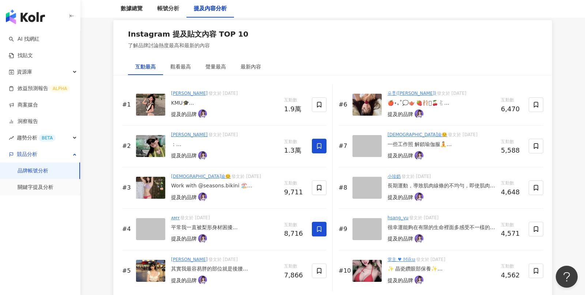
scroll to position [1123, 0]
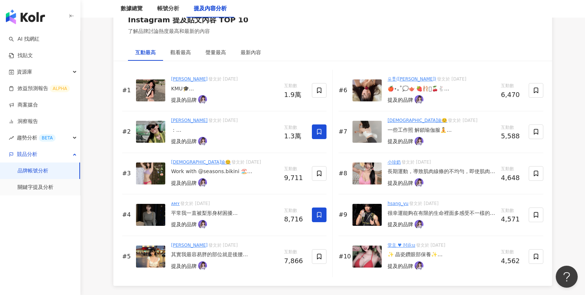
click at [437, 170] on div "長期運動，導致肌肉線條的不均勻，即使肌肉放鬆之後，仍然不滿意自己的腿型，這次來愛爾麗諮詢DaDA衝擊波，醫生說是利用空氣鎗的原理，重組牌六脂肪，使其軟化，以利…" at bounding box center [442, 171] width 108 height 7
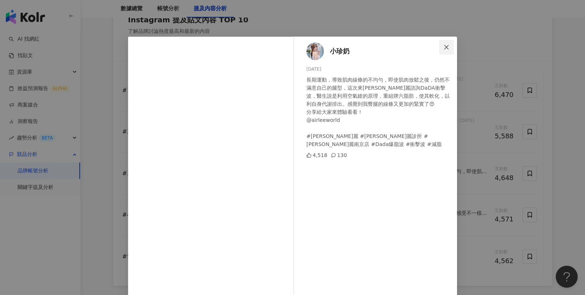
click at [444, 50] on button "Close" at bounding box center [446, 47] width 15 height 15
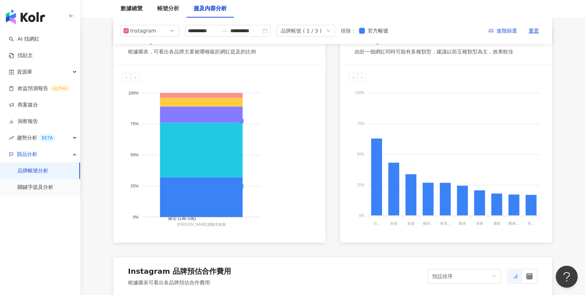
scroll to position [354, 0]
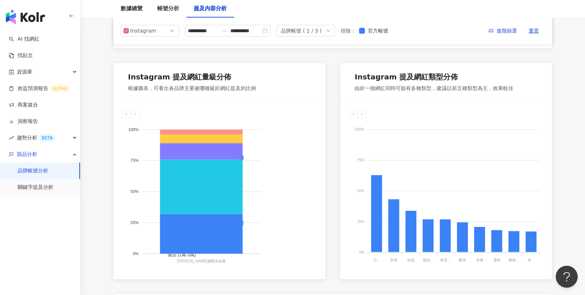
click at [327, 32] on div "品牌帳號 ( 1 / 3 )" at bounding box center [305, 31] width 59 height 12
click at [328, 47] on div "沐美診所" at bounding box center [317, 47] width 44 height 8
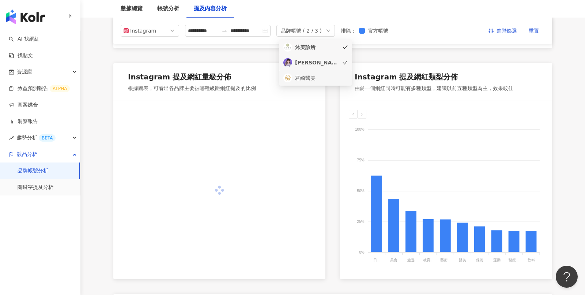
click at [328, 75] on div "君綺醫美" at bounding box center [317, 78] width 44 height 8
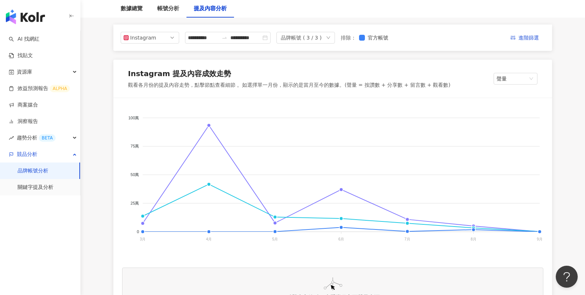
scroll to position [71, 0]
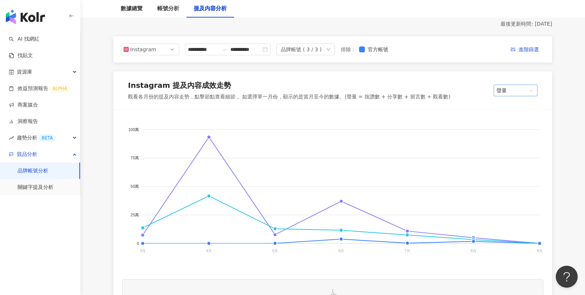
click at [520, 95] on span "聲量" at bounding box center [516, 90] width 38 height 11
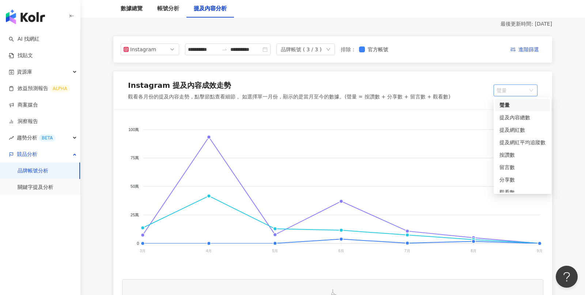
click at [451, 101] on div "Instagram 提及內容成效走勢 觀看各月份的提及內容走勢，點擊節點查看細節 。如選擇單一月份，顯示的是當月至今的數據。(聲量 = 按讚數 + 分享數 +…" at bounding box center [332, 90] width 439 height 38
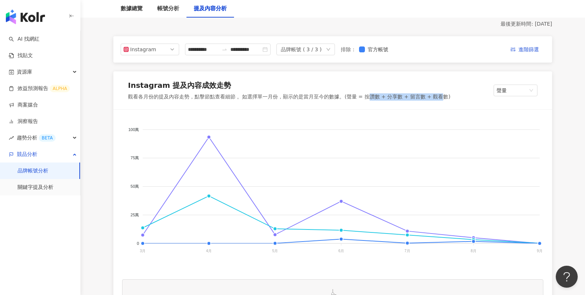
drag, startPoint x: 369, startPoint y: 98, endPoint x: 440, endPoint y: 95, distance: 71.7
click at [440, 95] on div "觀看各月份的提及內容走勢，點擊節點查看細節 。如選擇單一月份，顯示的是當月至今的數據。(聲量 = 按讚數 + 分享數 + 留言數 + 觀看數)" at bounding box center [289, 96] width 323 height 7
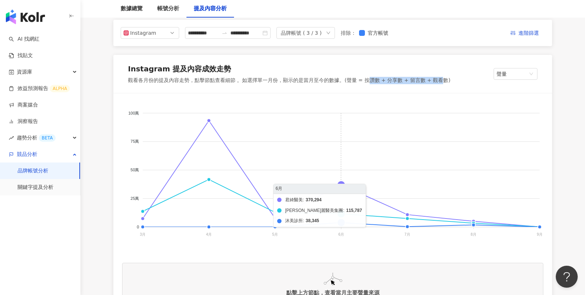
scroll to position [88, 0]
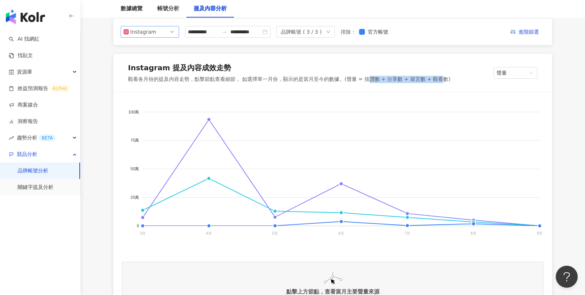
click at [170, 29] on span "Instagram" at bounding box center [150, 31] width 53 height 11
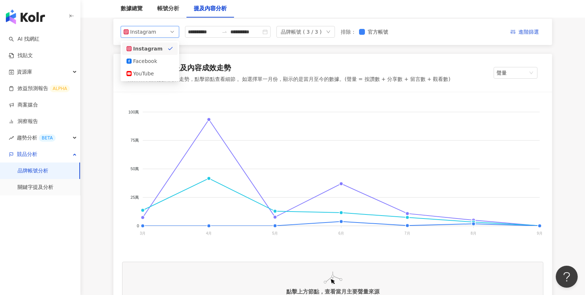
click at [313, 83] on div "觀看各月份的提及內容走勢，點擊節點查看細節 。如選擇單一月份，顯示的是當月至今的數據。(聲量 = 按讚數 + 分享數 + 留言數 + 觀看數)" at bounding box center [289, 79] width 323 height 7
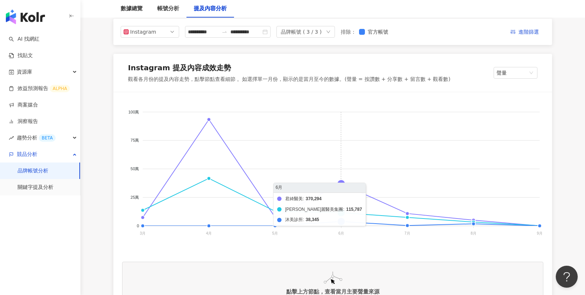
click at [342, 186] on foreignobject "君綺醫美 愛爾麗醫美集團 沐美診所" at bounding box center [332, 174] width 421 height 146
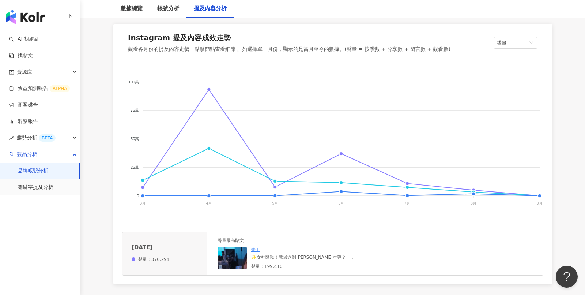
scroll to position [155, 0]
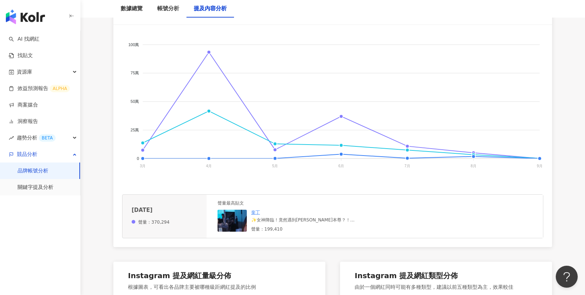
click at [296, 221] on div "✨女神降臨！竟然遇到金泰希本尊？！ 我在君綺醫美活動現場～ 這次君綺電波的代言人居然邀請到金泰希～ 是我小時候最愛的「天國的階梯」女神😭😭 她現在已經45歲還…" at bounding box center [306, 220] width 110 height 6
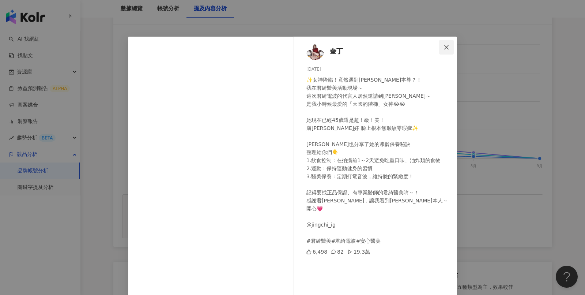
click at [450, 48] on span "Close" at bounding box center [446, 47] width 15 height 6
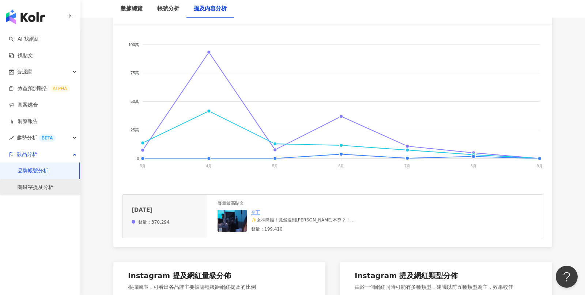
click at [50, 189] on link "關鍵字提及分析" at bounding box center [36, 187] width 36 height 7
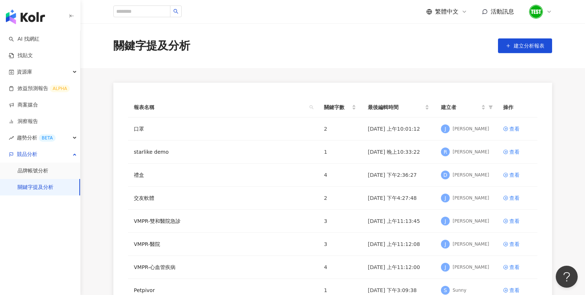
click at [49, 184] on link "關鍵字提及分析" at bounding box center [36, 187] width 36 height 7
click at [514, 127] on div "查看" at bounding box center [514, 129] width 10 height 8
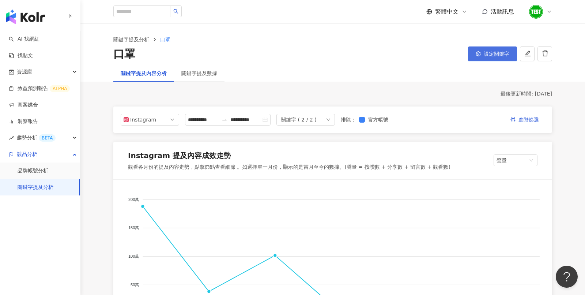
click at [497, 56] on span "設定關鍵字" at bounding box center [497, 54] width 26 height 6
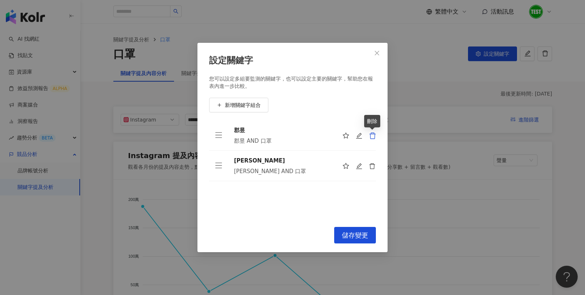
click at [375, 133] on icon "delete" at bounding box center [372, 135] width 7 height 7
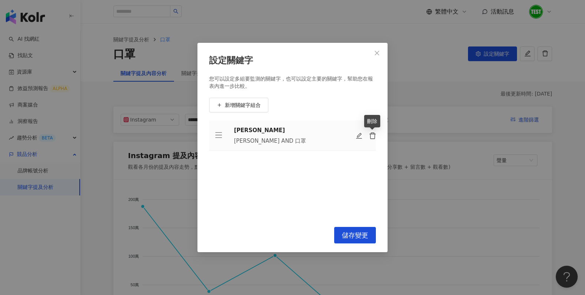
click at [375, 133] on icon "delete" at bounding box center [372, 135] width 7 height 7
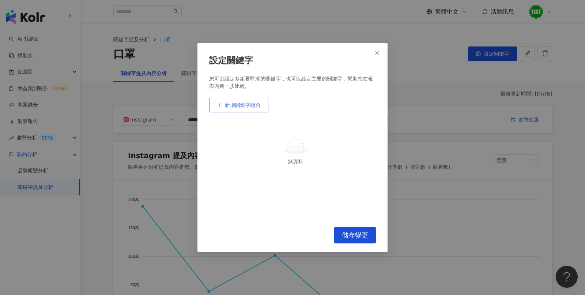
click at [242, 102] on button "新增關鍵字組合" at bounding box center [238, 105] width 59 height 15
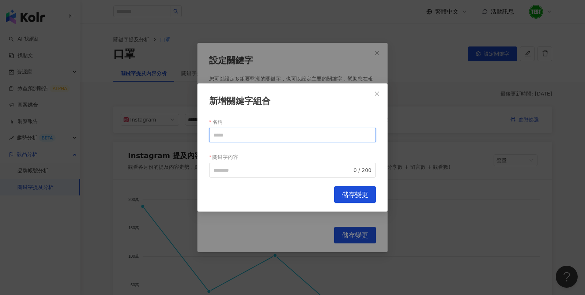
click at [263, 133] on input "名稱" at bounding box center [292, 135] width 167 height 15
type input "*"
type input "***"
paste input "***"
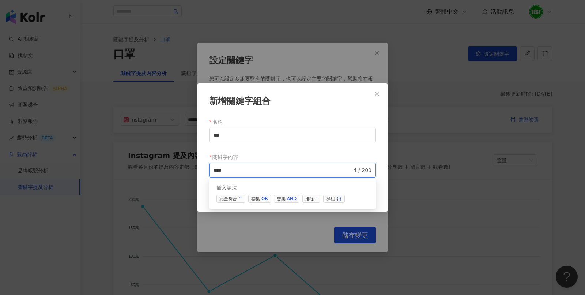
click at [290, 201] on div "AND" at bounding box center [292, 198] width 10 height 7
type input "**********"
click at [313, 156] on div "關鍵字內容" at bounding box center [292, 157] width 167 height 12
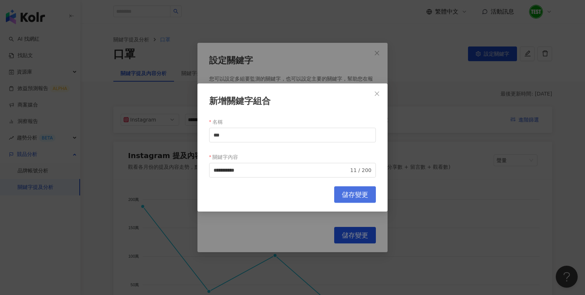
click at [360, 193] on span "儲存變更" at bounding box center [355, 195] width 26 height 8
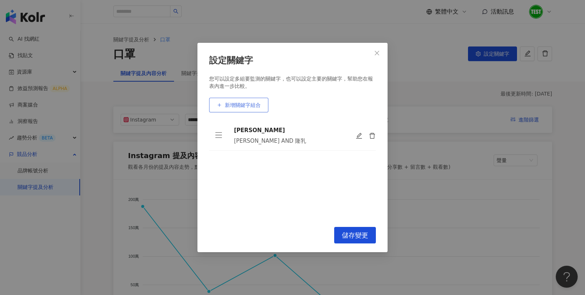
click at [245, 105] on span "新增關鍵字組合" at bounding box center [243, 105] width 36 height 6
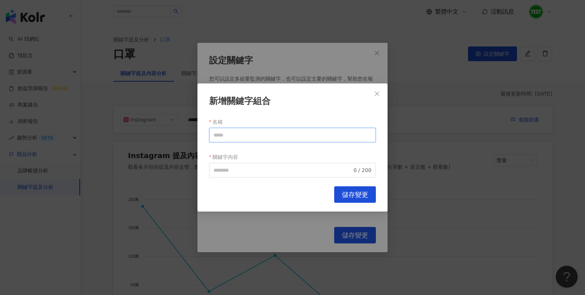
click at [243, 138] on input "名稱" at bounding box center [292, 135] width 167 height 15
type input "*"
type input "**"
paste input "**"
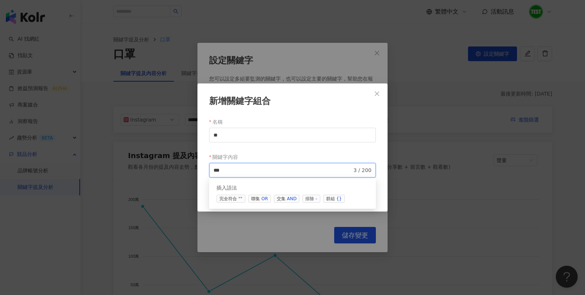
click at [284, 197] on span "交集 AND" at bounding box center [287, 199] width 26 height 8
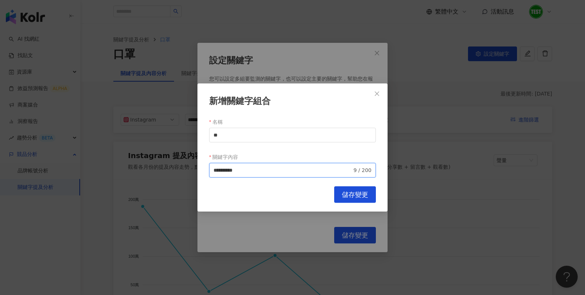
type input "*********"
click at [358, 195] on span "儲存變更" at bounding box center [355, 195] width 26 height 8
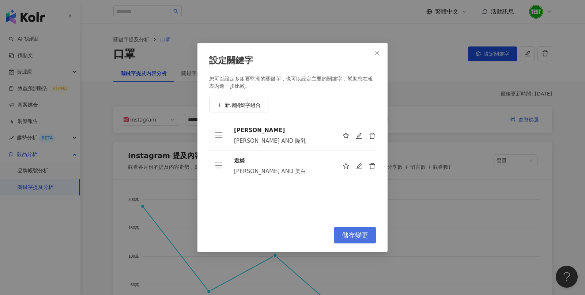
click at [352, 233] on span "儲存變更" at bounding box center [355, 235] width 26 height 8
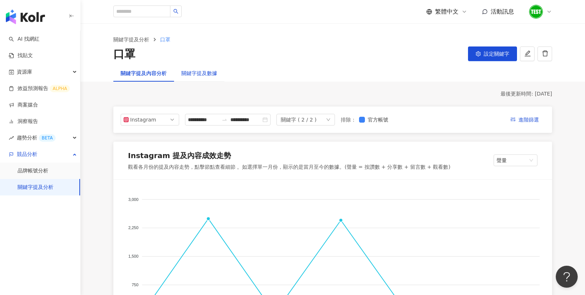
click at [207, 76] on div "關鍵字提及數據" at bounding box center [199, 73] width 36 height 8
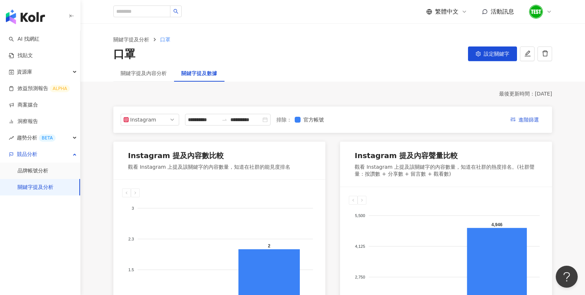
click at [152, 79] on div "關鍵字提及內容分析" at bounding box center [143, 73] width 61 height 17
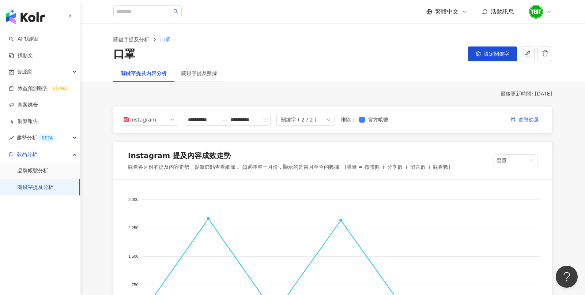
click at [501, 61] on div "設定關鍵字" at bounding box center [492, 53] width 49 height 15
click at [498, 56] on span "設定關鍵字" at bounding box center [497, 54] width 26 height 6
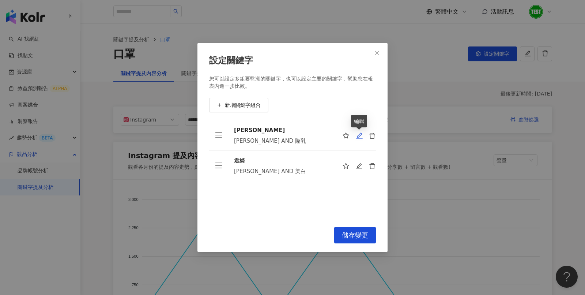
click at [360, 139] on icon "edit" at bounding box center [359, 135] width 7 height 7
type input "***"
type input "**********"
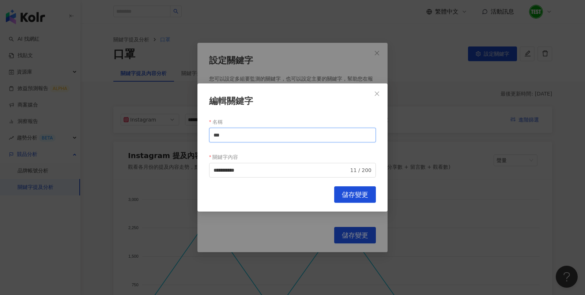
click at [233, 136] on input "***" at bounding box center [292, 135] width 167 height 15
type input "*"
click at [238, 130] on input "**" at bounding box center [292, 135] width 167 height 15
type input "***"
click at [225, 171] on input "**********" at bounding box center [281, 170] width 135 height 8
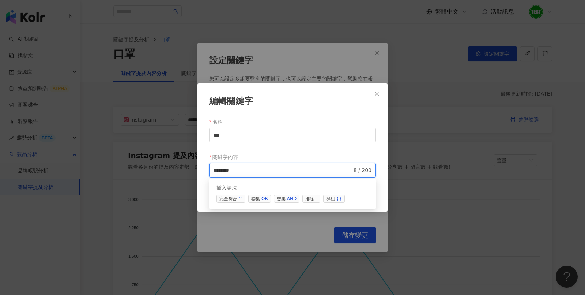
paste input "****"
type input "**********"
click at [298, 149] on form "**********" at bounding box center [292, 146] width 167 height 61
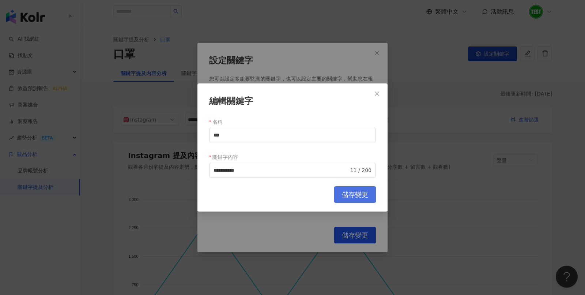
click at [362, 194] on span "儲存變更" at bounding box center [355, 195] width 26 height 8
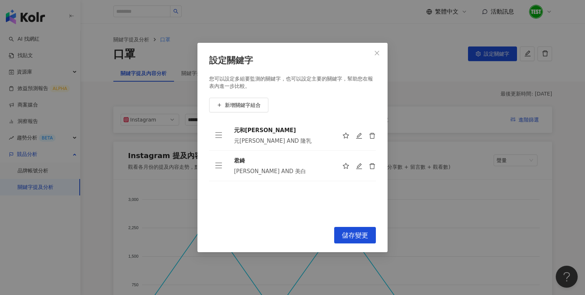
click at [373, 170] on td at bounding box center [355, 166] width 39 height 30
click at [359, 167] on icon "edit" at bounding box center [359, 166] width 7 height 7
type input "**"
type input "*********"
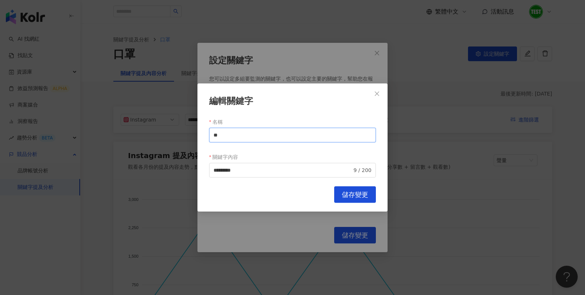
click at [252, 132] on input "**" at bounding box center [292, 135] width 167 height 15
type input "*"
type input "****"
click at [259, 166] on input "*********" at bounding box center [283, 170] width 139 height 8
type input "*"
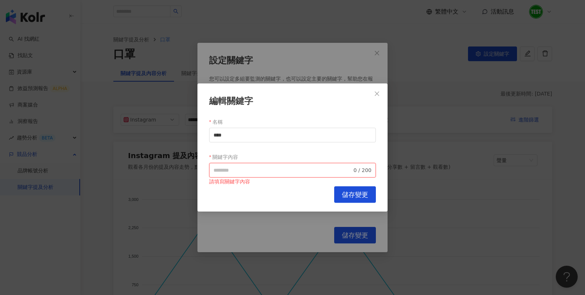
paste input "****"
type input "****"
click at [360, 191] on span "儲存變更" at bounding box center [355, 195] width 26 height 8
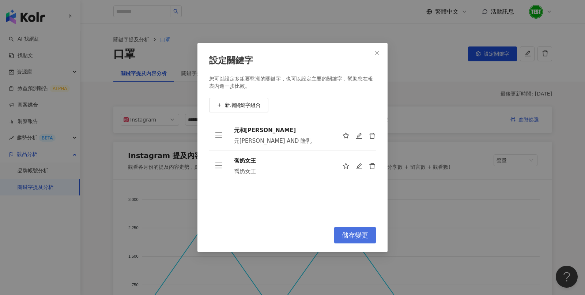
click at [357, 231] on span "儲存變更" at bounding box center [355, 235] width 26 height 8
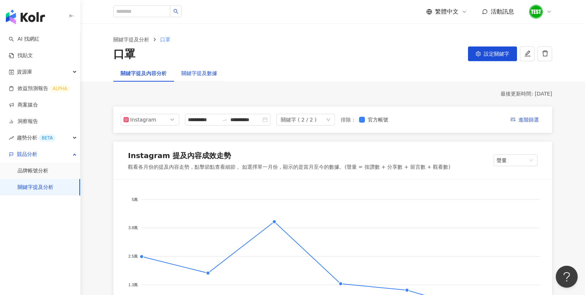
click at [210, 76] on div "關鍵字提及數據" at bounding box center [199, 73] width 36 height 8
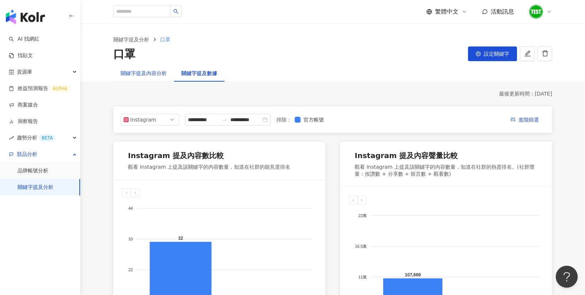
click at [146, 76] on div "關鍵字提及內容分析" at bounding box center [144, 73] width 46 height 8
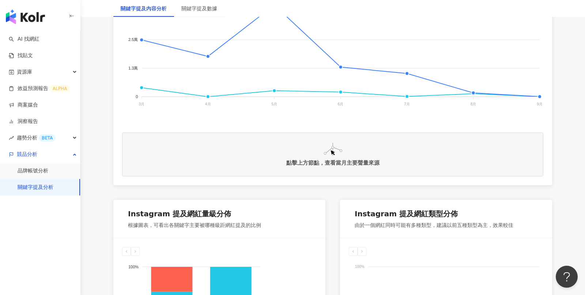
scroll to position [218, 0]
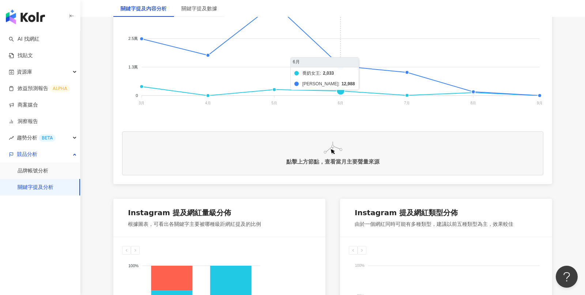
click at [342, 66] on foreignobject "喬奶女王 元和雅" at bounding box center [332, 44] width 421 height 146
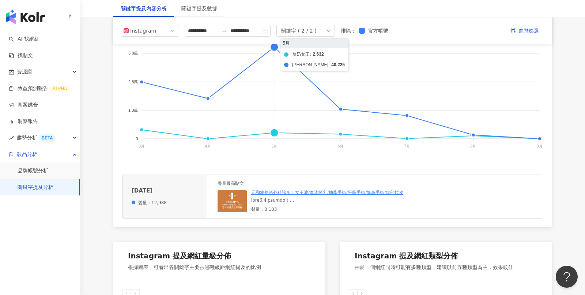
scroll to position [170, 0]
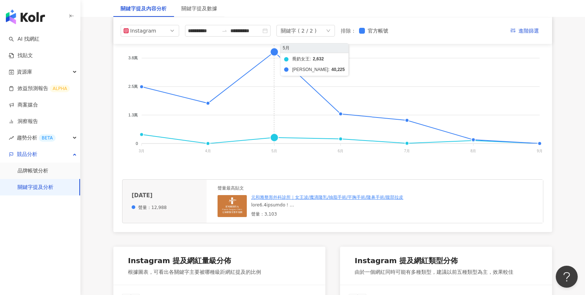
click at [271, 54] on foreignobject "喬奶女王 元和雅" at bounding box center [332, 92] width 421 height 146
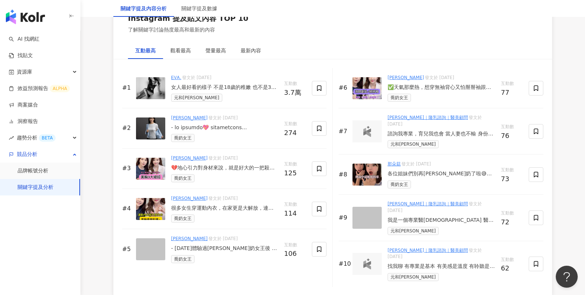
scroll to position [1128, 0]
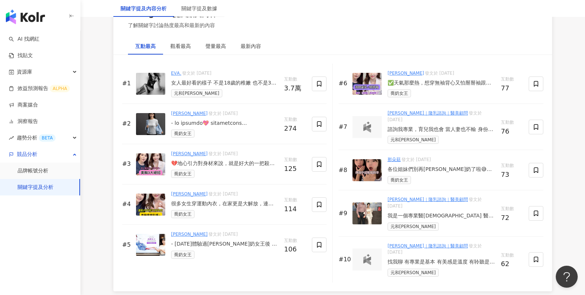
click at [439, 166] on div "各位姐妹們別再[PERSON_NAME]奶了啦😅😅 #喬奶 #喬奶女王 #[PERSON_NAME]奶推薦 #胸部 #胸部護理 #胸部整形 #胸部保養 #胸部…" at bounding box center [442, 169] width 108 height 7
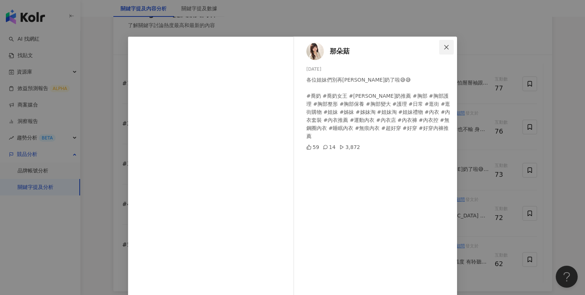
click at [447, 49] on icon "close" at bounding box center [447, 47] width 6 height 6
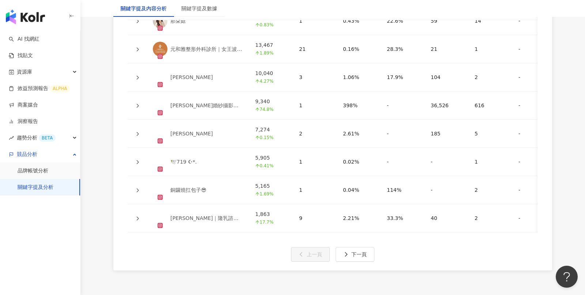
scroll to position [1791, 0]
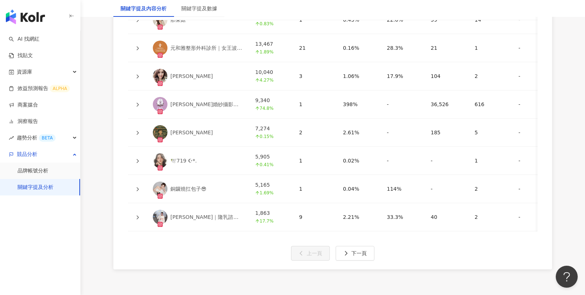
click at [137, 159] on icon at bounding box center [138, 161] width 2 height 4
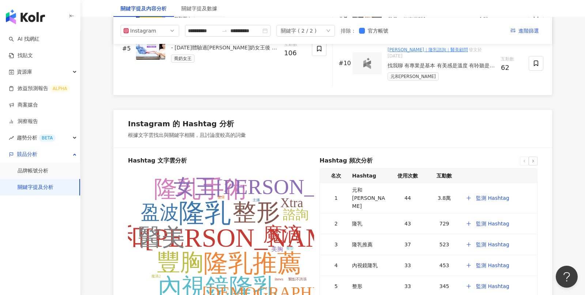
scroll to position [1323, 0]
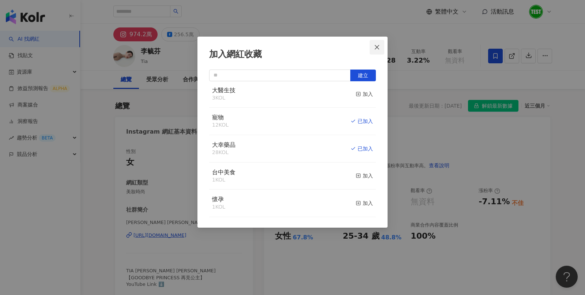
click at [379, 49] on icon "close" at bounding box center [377, 47] width 4 height 4
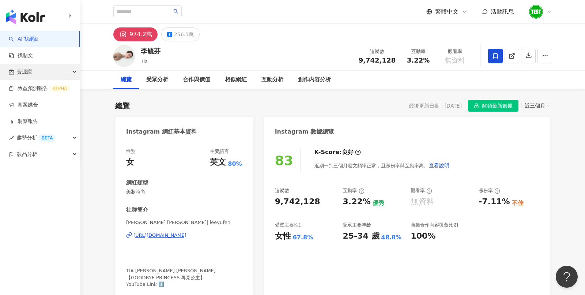
click at [47, 75] on div "資源庫" at bounding box center [40, 72] width 80 height 16
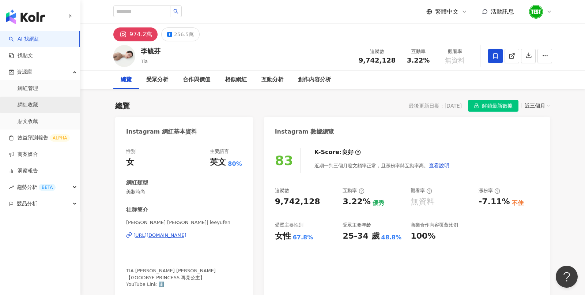
click at [38, 104] on link "網紅收藏" at bounding box center [28, 104] width 20 height 7
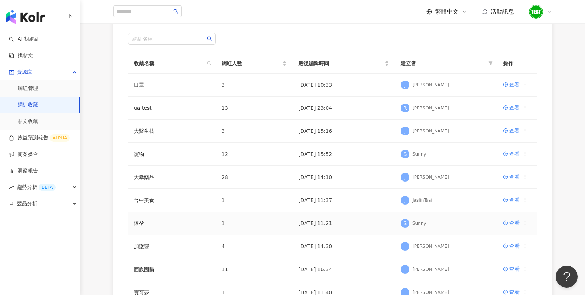
scroll to position [65, 0]
click at [513, 106] on div "查看" at bounding box center [514, 107] width 10 height 8
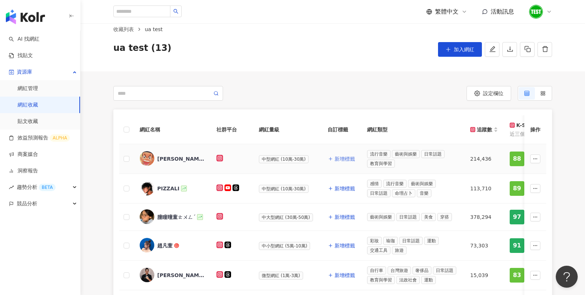
click at [343, 160] on span "新增標籤" at bounding box center [345, 159] width 20 height 6
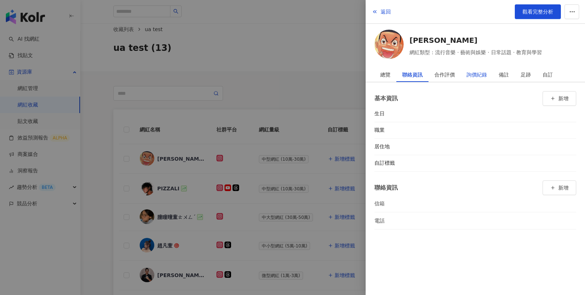
click at [483, 79] on div "詢價紀錄" at bounding box center [477, 74] width 20 height 15
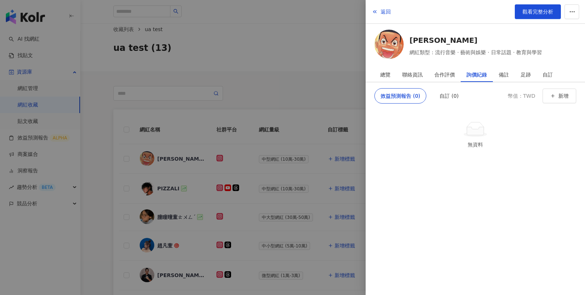
click at [331, 77] on div at bounding box center [292, 147] width 585 height 295
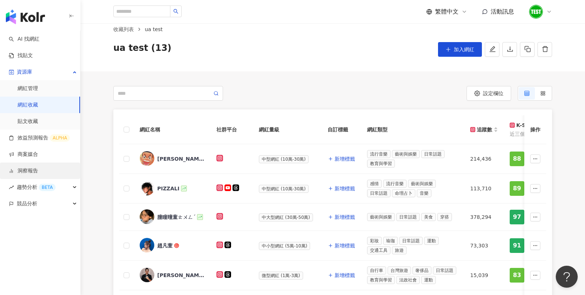
click at [28, 167] on link "洞察報告" at bounding box center [23, 170] width 29 height 7
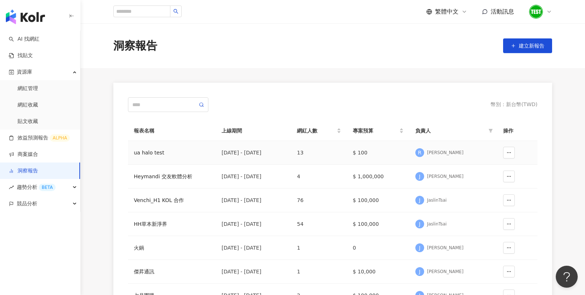
click at [149, 154] on div "ua halo test" at bounding box center [172, 152] width 76 height 8
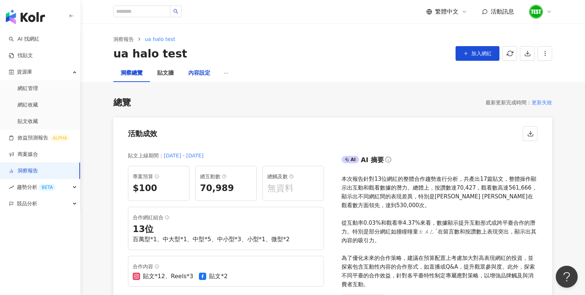
click at [190, 75] on div "內容設定" at bounding box center [199, 73] width 22 height 9
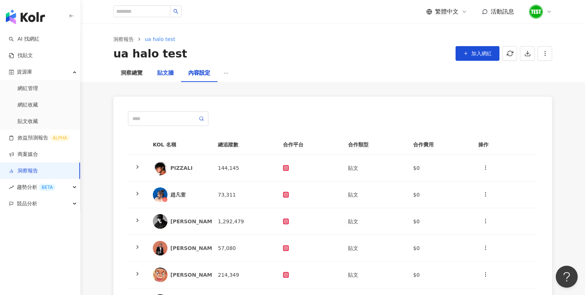
click at [173, 75] on div "貼文牆" at bounding box center [165, 73] width 16 height 9
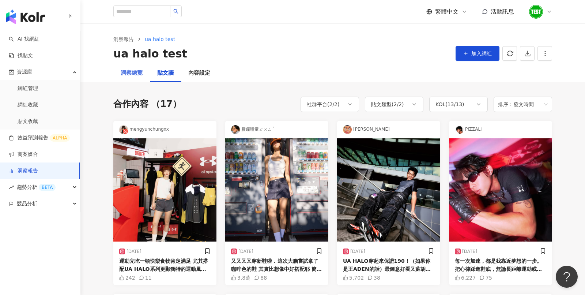
click at [137, 78] on div "洞察總覽" at bounding box center [131, 73] width 37 height 18
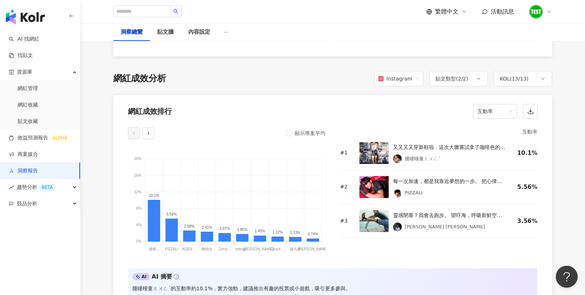
scroll to position [576, 0]
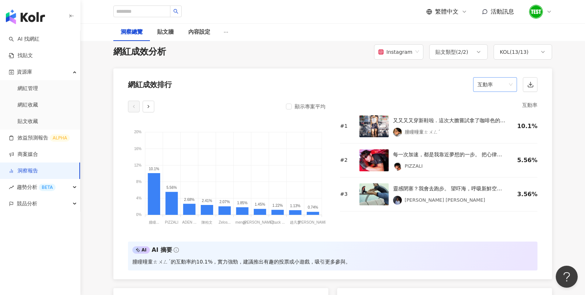
click at [506, 89] on span "互動率" at bounding box center [495, 85] width 35 height 14
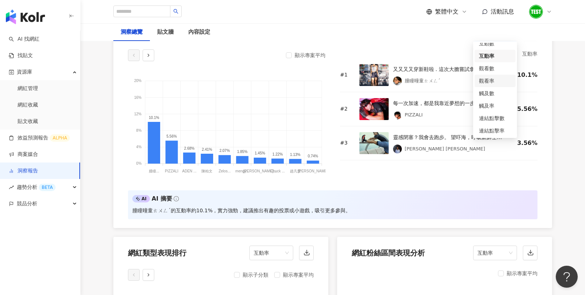
scroll to position [9, 0]
click at [488, 88] on div "觀看數" at bounding box center [495, 90] width 32 height 8
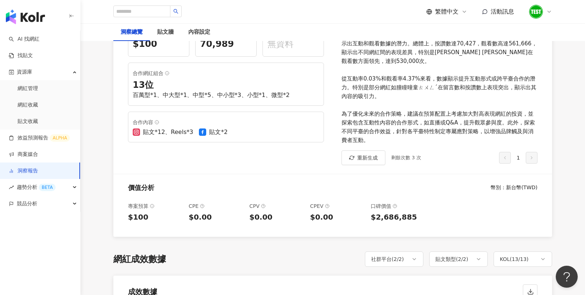
scroll to position [0, 0]
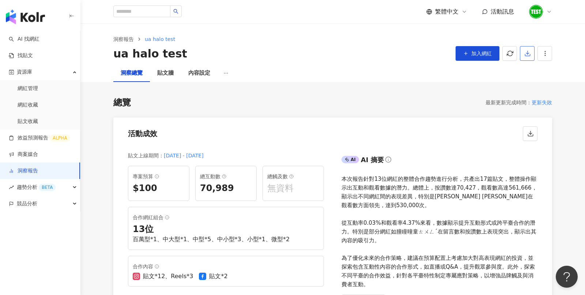
click at [529, 59] on button "button" at bounding box center [527, 53] width 15 height 15
click at [531, 72] on span "匯出 PPT" at bounding box center [539, 71] width 26 height 8
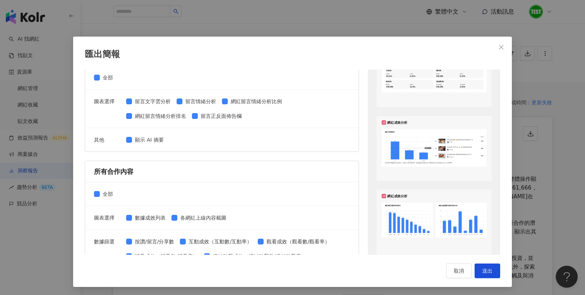
scroll to position [178, 0]
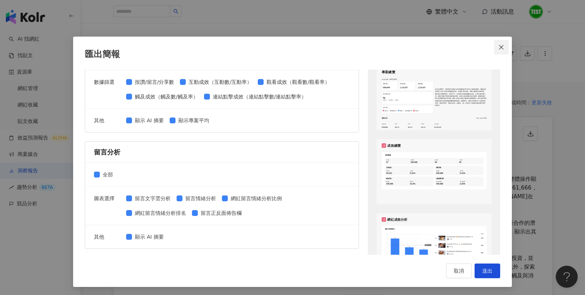
click at [503, 44] on icon "close" at bounding box center [501, 47] width 6 height 6
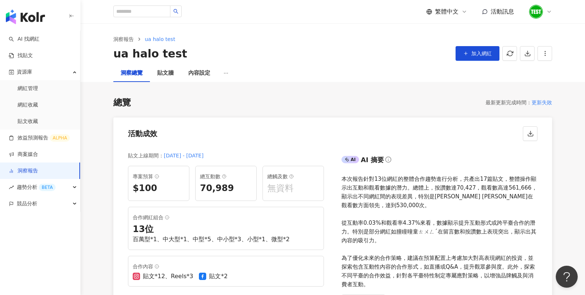
click at [38, 168] on link "洞察報告" at bounding box center [23, 170] width 29 height 7
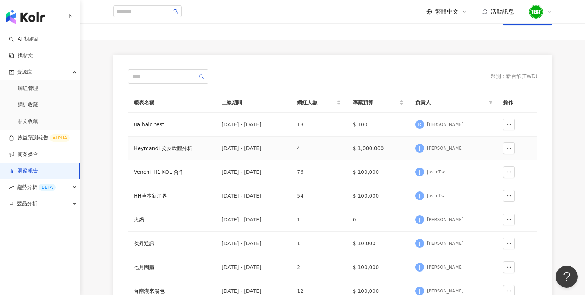
scroll to position [30, 0]
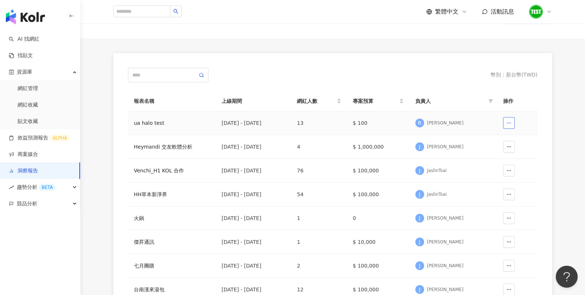
click at [510, 121] on icon "button" at bounding box center [508, 122] width 5 height 5
click at [39, 185] on div "BETA" at bounding box center [47, 187] width 17 height 7
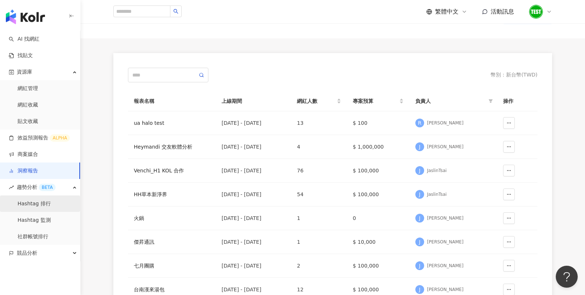
click at [48, 207] on link "Hashtag 排行" at bounding box center [34, 203] width 33 height 7
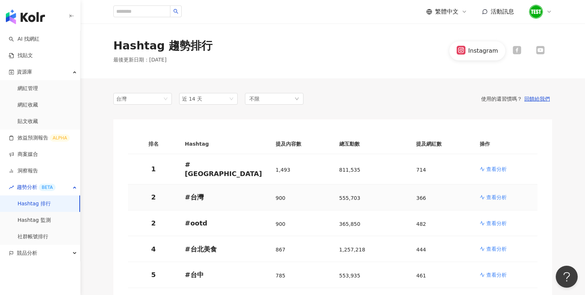
scroll to position [56, 0]
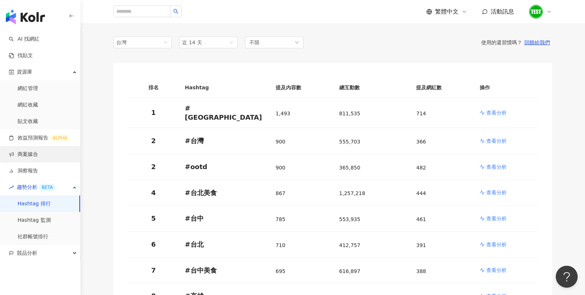
click at [38, 153] on link "商案媒合" at bounding box center [23, 154] width 29 height 7
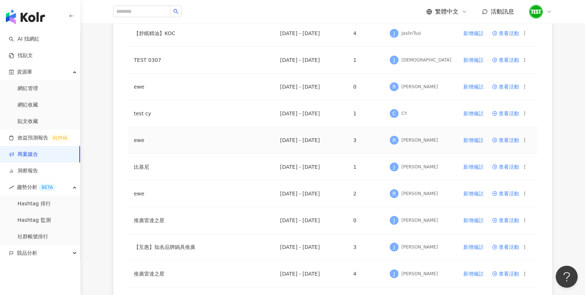
scroll to position [304, 0]
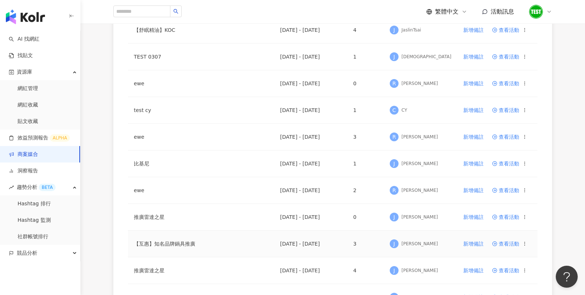
click at [509, 241] on span "查看活動" at bounding box center [505, 243] width 27 height 5
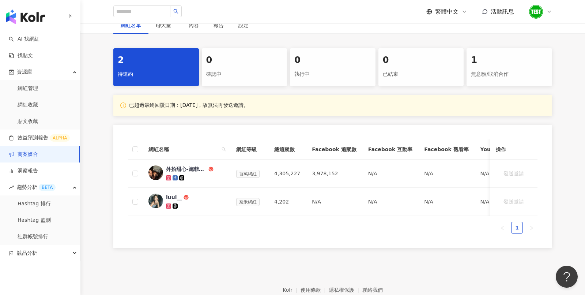
scroll to position [123, 0]
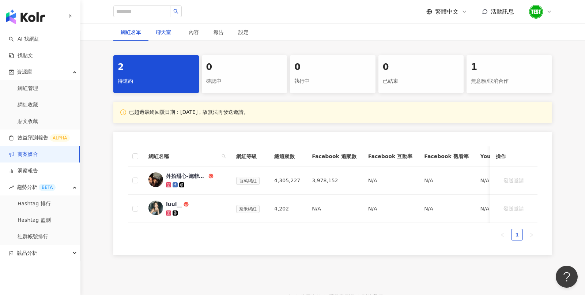
click at [172, 32] on span "聊天室" at bounding box center [165, 32] width 18 height 5
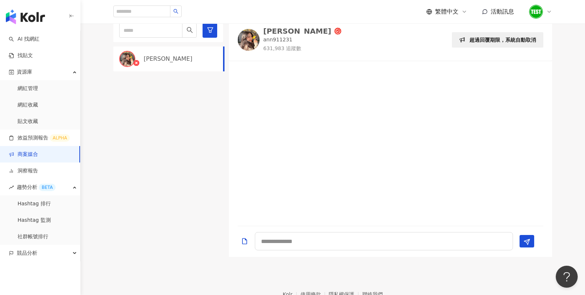
scroll to position [148, 0]
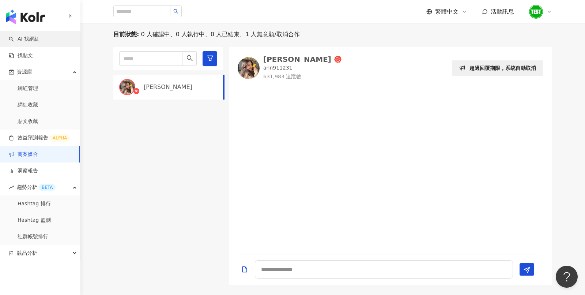
click at [33, 36] on link "AI 找網紅" at bounding box center [24, 38] width 31 height 7
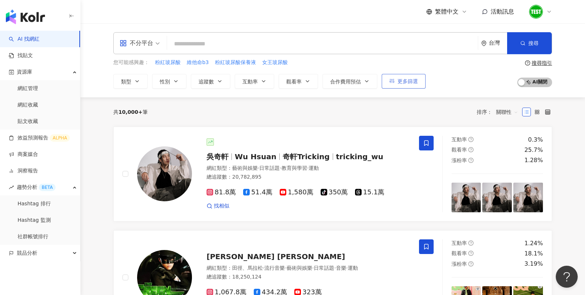
click at [417, 83] on button "更多篩選" at bounding box center [404, 81] width 44 height 15
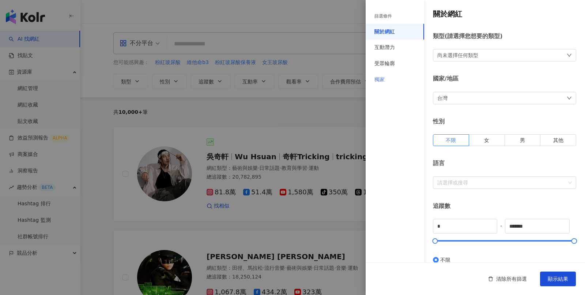
click at [400, 76] on div "獨家" at bounding box center [395, 80] width 59 height 16
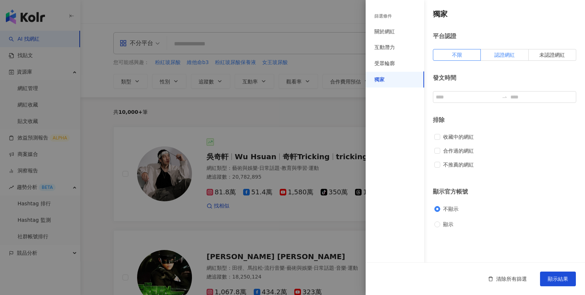
click at [500, 56] on span "認證網紅" at bounding box center [504, 55] width 20 height 6
click at [551, 276] on span "顯示結果" at bounding box center [558, 279] width 20 height 6
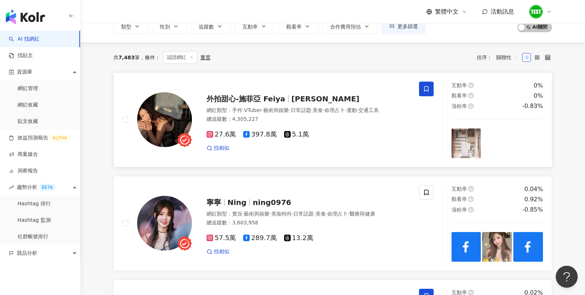
scroll to position [72, 0]
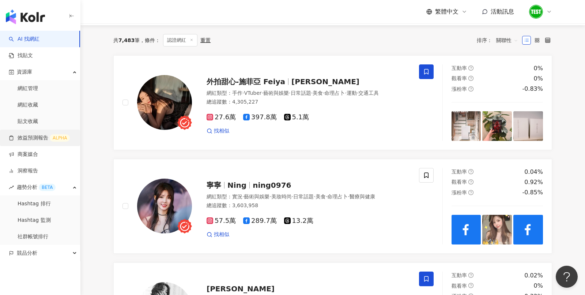
click at [35, 137] on link "效益預測報告 ALPHA" at bounding box center [39, 137] width 61 height 7
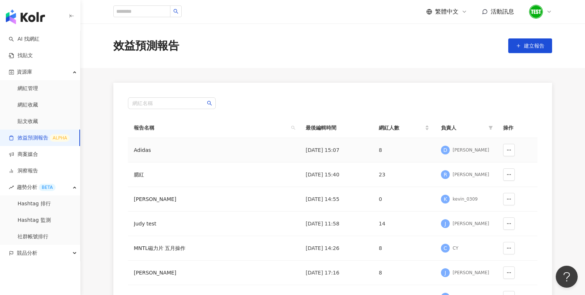
click at [197, 150] on div "Adidas" at bounding box center [178, 150] width 88 height 8
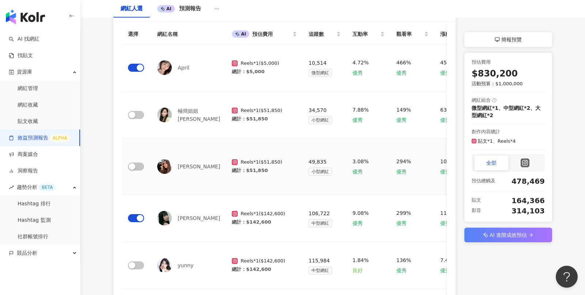
scroll to position [72, 0]
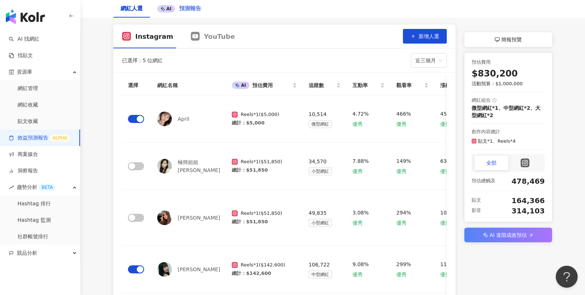
click at [190, 13] on div "AI 預測報告" at bounding box center [179, 9] width 59 height 18
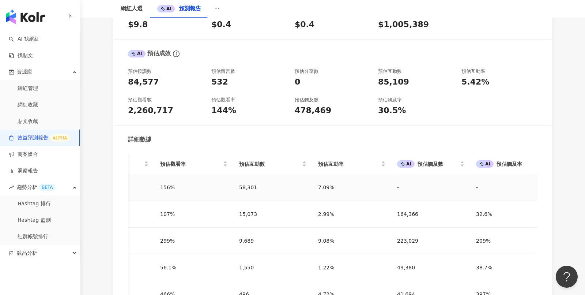
scroll to position [0, 478]
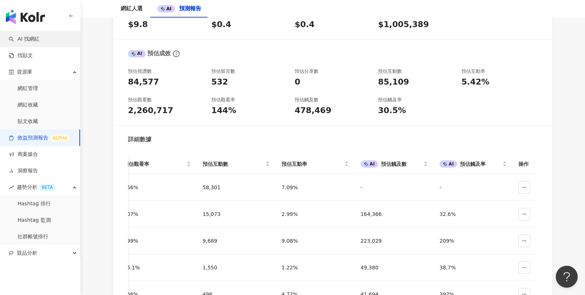
click at [30, 36] on link "AI 找網紅" at bounding box center [24, 38] width 31 height 7
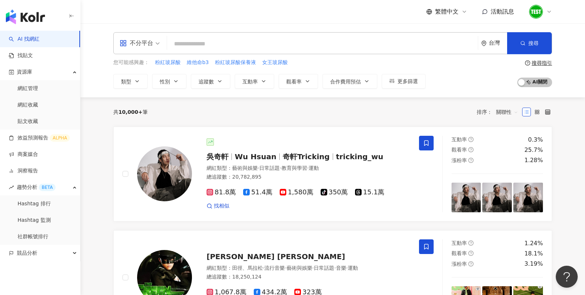
click at [158, 46] on span "不分平台" at bounding box center [140, 43] width 40 height 12
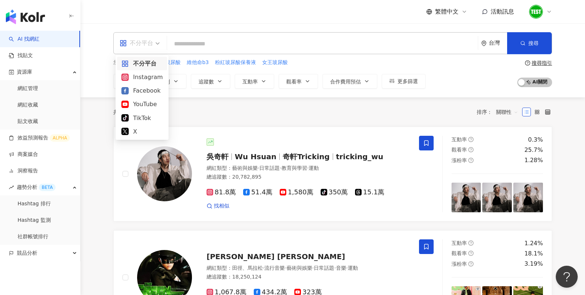
click at [241, 115] on div "共 10,000+ 筆 排序： 關聯性" at bounding box center [332, 112] width 439 height 12
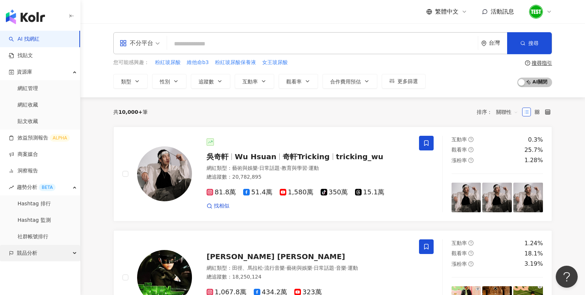
click at [64, 250] on div "競品分析" at bounding box center [40, 253] width 80 height 16
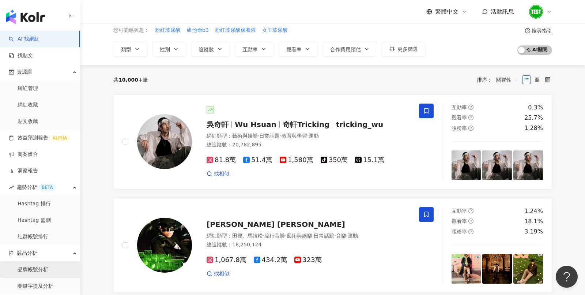
scroll to position [35, 0]
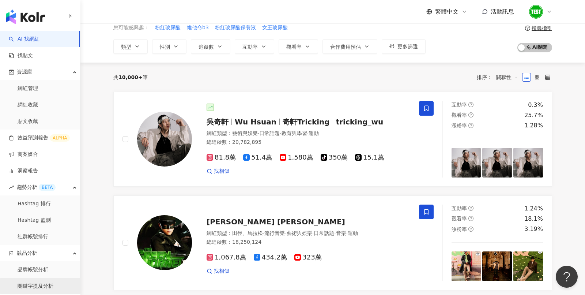
click at [39, 282] on link "關鍵字提及分析" at bounding box center [36, 285] width 36 height 7
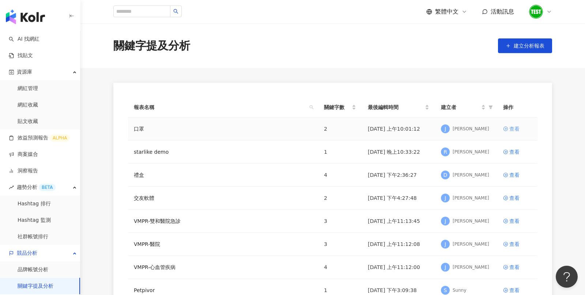
click at [516, 129] on div "查看" at bounding box center [514, 129] width 10 height 8
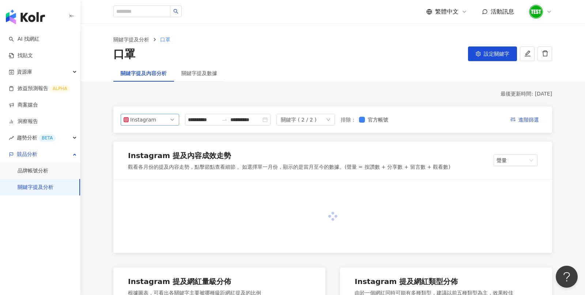
click at [168, 117] on span "Instagram" at bounding box center [150, 119] width 53 height 11
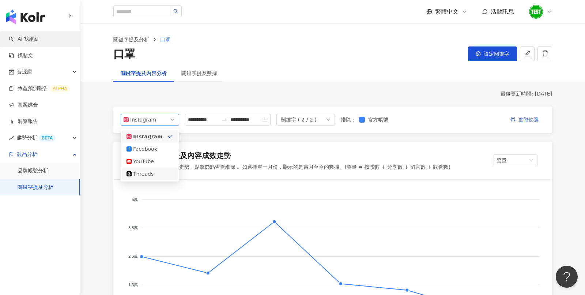
click at [35, 38] on link "AI 找網紅" at bounding box center [24, 38] width 31 height 7
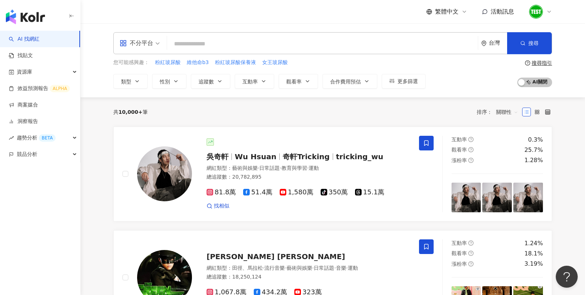
click at [498, 48] on div "台灣" at bounding box center [494, 43] width 26 height 21
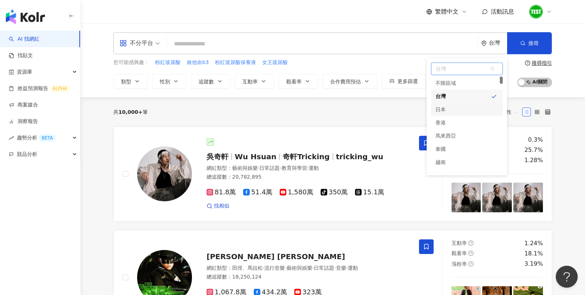
click at [477, 108] on div "日本" at bounding box center [467, 109] width 72 height 13
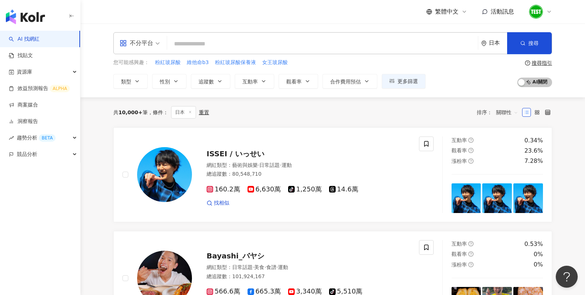
click at [250, 42] on input "search" at bounding box center [322, 44] width 305 height 14
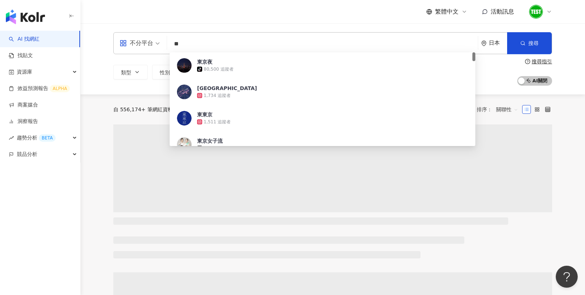
type input "**"
click at [498, 42] on div "日本" at bounding box center [498, 43] width 18 height 6
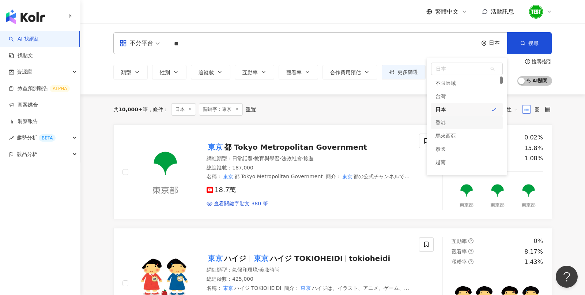
click at [388, 106] on div "共 10,000+ 筆 條件 ： 日本 關鍵字：東京 重置 排序： 關聯性" at bounding box center [332, 109] width 439 height 12
click at [39, 43] on link "AI 找網紅" at bounding box center [24, 38] width 31 height 7
